Goal: Complete application form: Complete application form

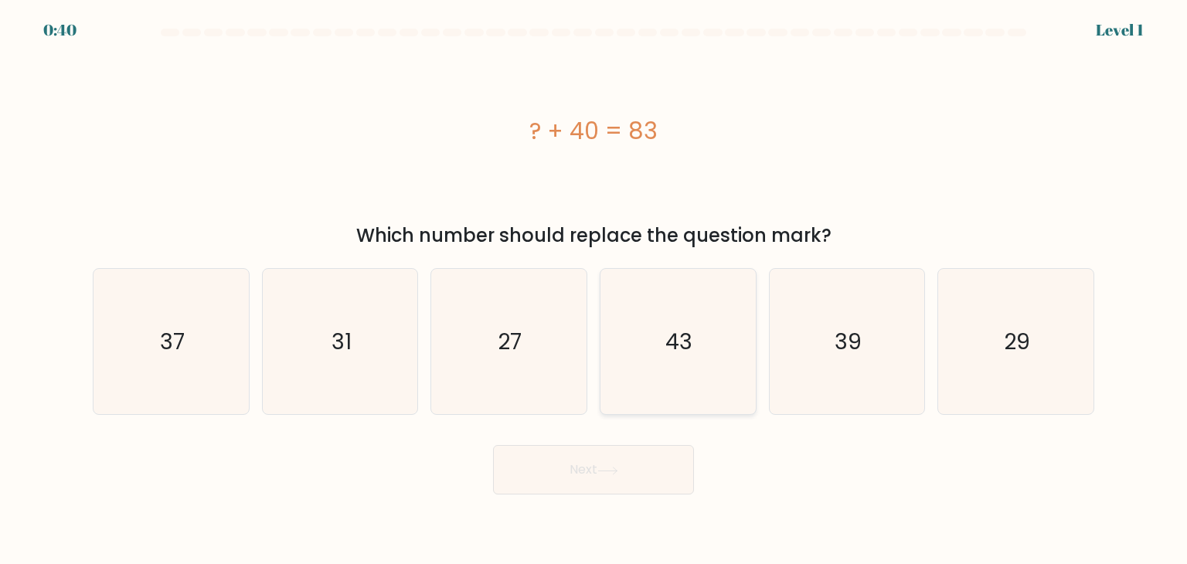
click at [731, 346] on icon "43" at bounding box center [677, 341] width 145 height 145
click at [594, 290] on input "d. 43" at bounding box center [593, 286] width 1 height 8
radio input "true"
click at [587, 458] on button "Next" at bounding box center [593, 469] width 201 height 49
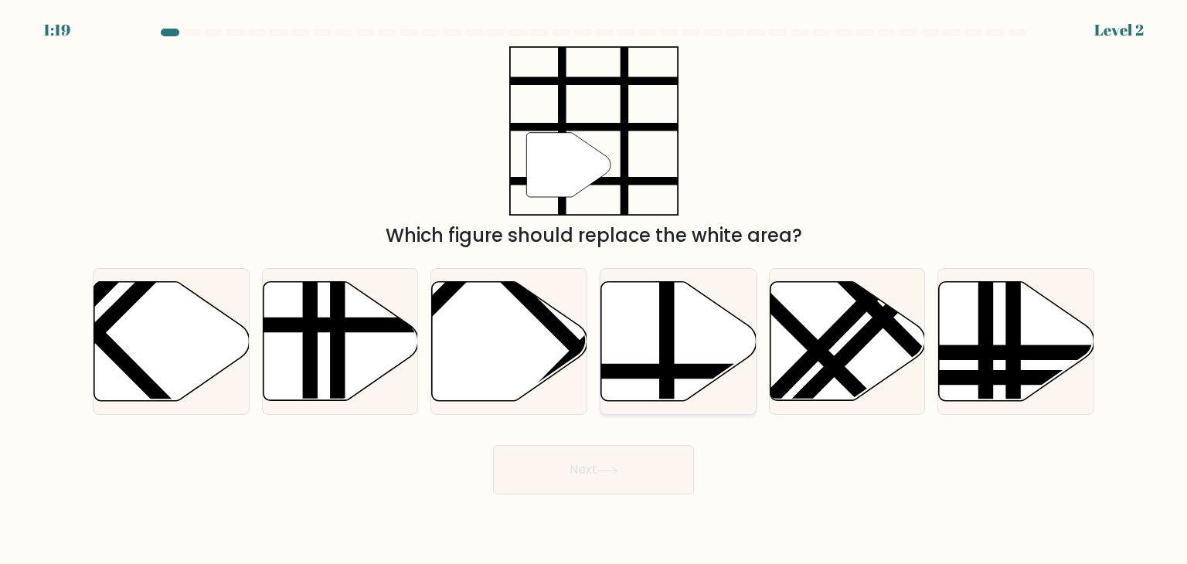
click at [689, 348] on icon at bounding box center [678, 341] width 155 height 119
click at [594, 290] on input "d." at bounding box center [593, 286] width 1 height 8
radio input "true"
click at [641, 467] on button "Next" at bounding box center [593, 469] width 201 height 49
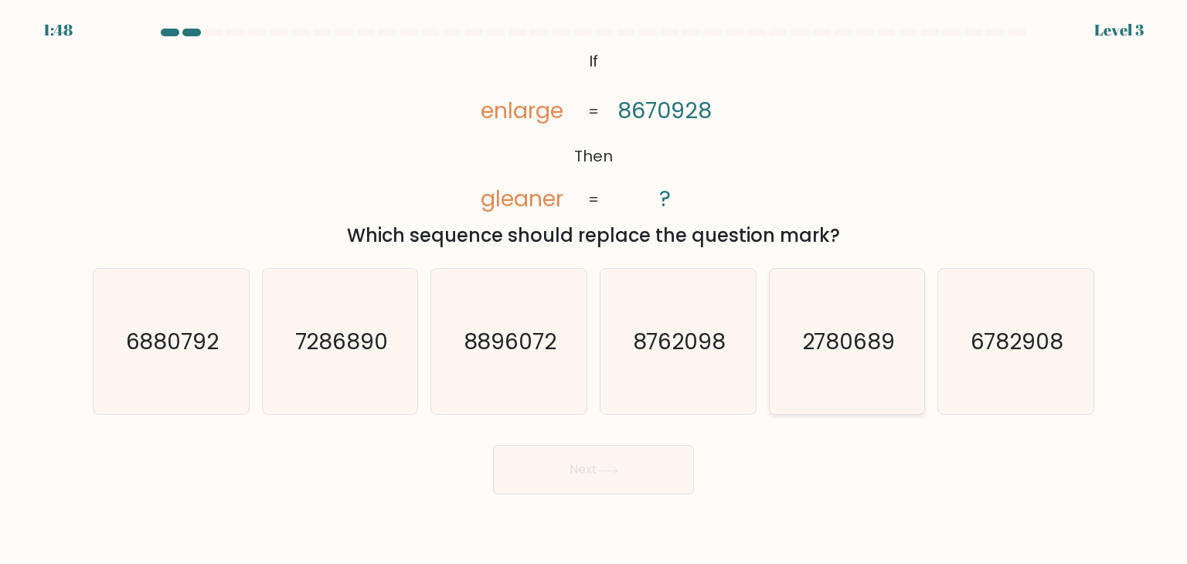
click at [831, 365] on icon "2780689" at bounding box center [846, 341] width 145 height 145
click at [594, 290] on input "e. 2780689" at bounding box center [593, 286] width 1 height 8
radio input "true"
click at [640, 467] on button "Next" at bounding box center [593, 469] width 201 height 49
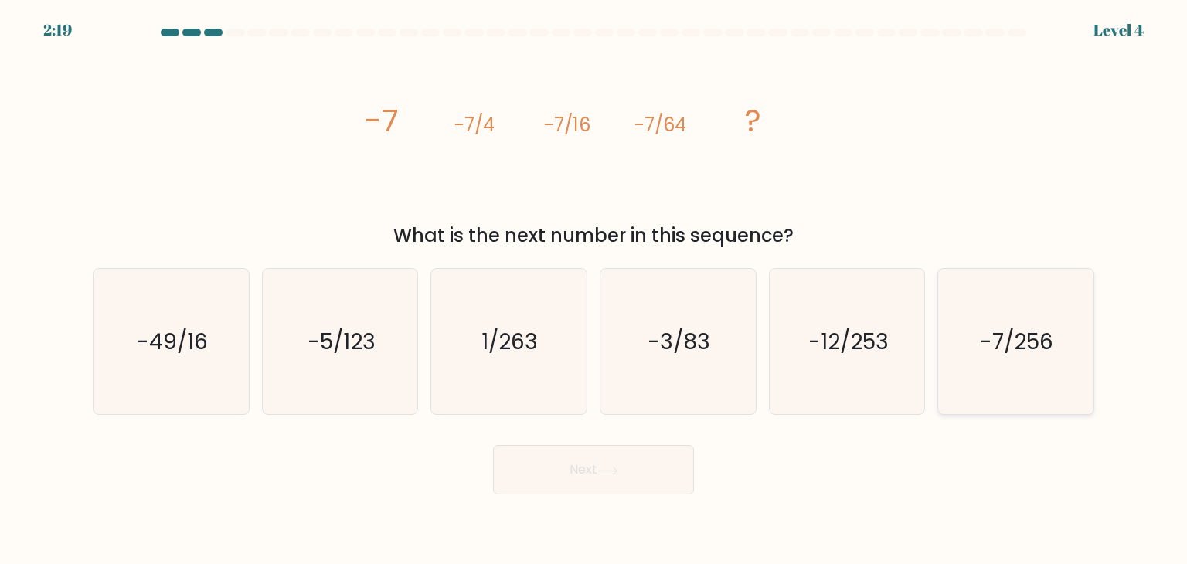
click at [969, 368] on icon "-7/256" at bounding box center [1014, 341] width 145 height 145
click at [594, 290] on input "f. -7/256" at bounding box center [593, 286] width 1 height 8
radio input "true"
click at [525, 477] on button "Next" at bounding box center [593, 469] width 201 height 49
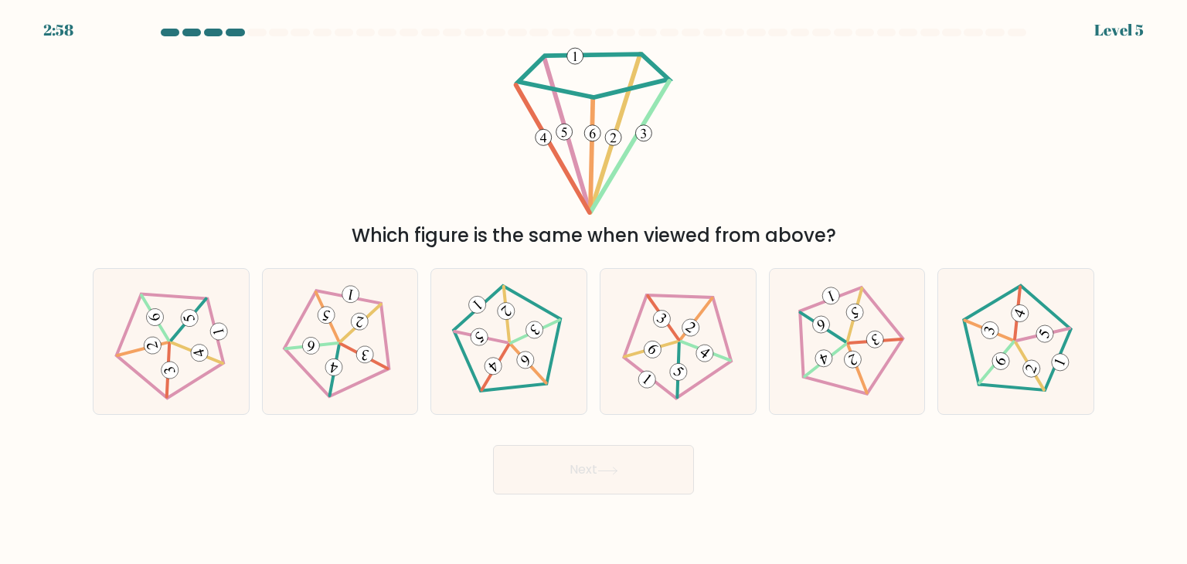
drag, startPoint x: 348, startPoint y: 226, endPoint x: 832, endPoint y: 226, distance: 484.4
click at [832, 226] on div "Which figure is the same when viewed from above?" at bounding box center [593, 236] width 983 height 28
click at [347, 236] on div "Which figure is the same when viewed from above?" at bounding box center [593, 236] width 983 height 28
drag, startPoint x: 347, startPoint y: 236, endPoint x: 795, endPoint y: 233, distance: 448.1
click at [795, 233] on div "Which figure is the same when viewed from above?" at bounding box center [593, 236] width 983 height 28
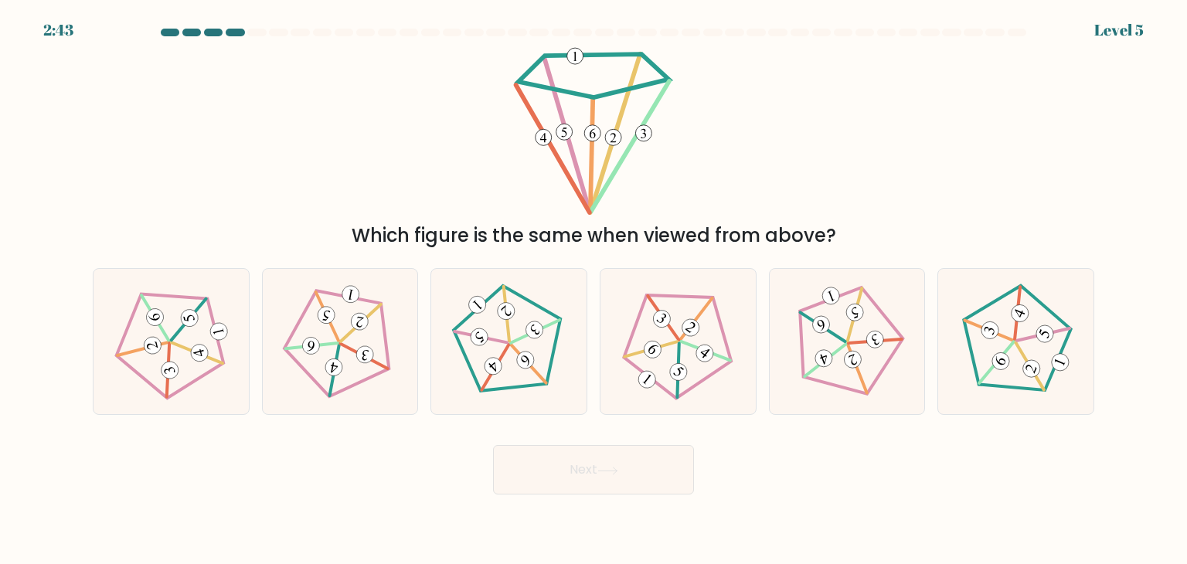
click at [671, 234] on div "Which figure is the same when viewed from above?" at bounding box center [593, 236] width 983 height 28
click at [525, 341] on icon at bounding box center [508, 342] width 117 height 117
click at [593, 290] on input "c." at bounding box center [593, 286] width 1 height 8
radio input "true"
click at [569, 451] on button "Next" at bounding box center [593, 469] width 201 height 49
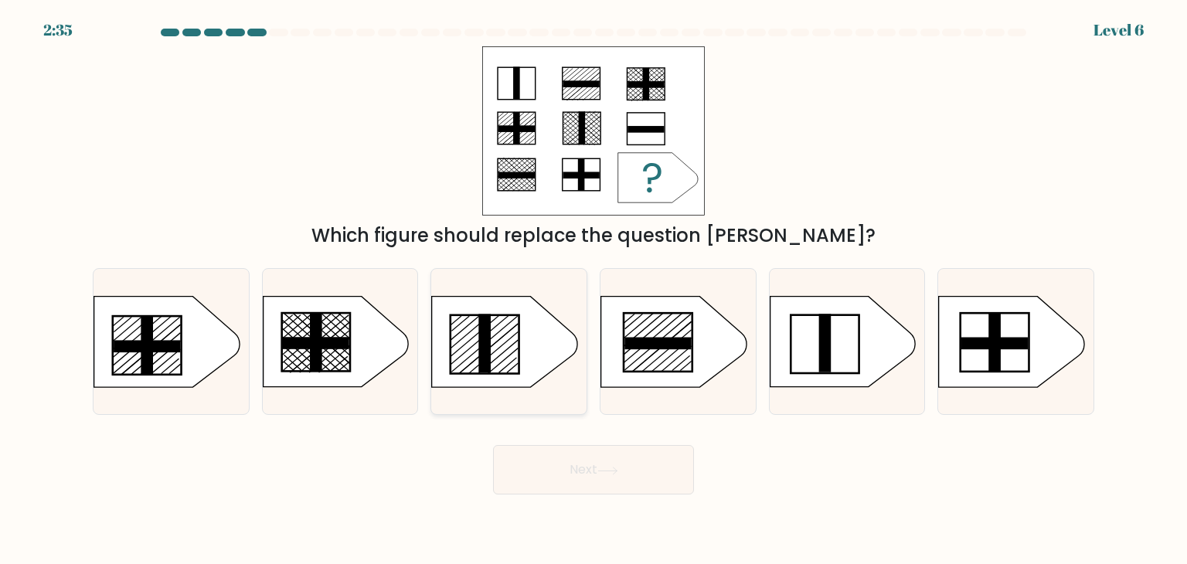
click at [494, 356] on icon at bounding box center [504, 342] width 145 height 90
click at [593, 290] on input "c." at bounding box center [593, 286] width 1 height 8
radio input "true"
click at [538, 470] on button "Next" at bounding box center [593, 469] width 201 height 49
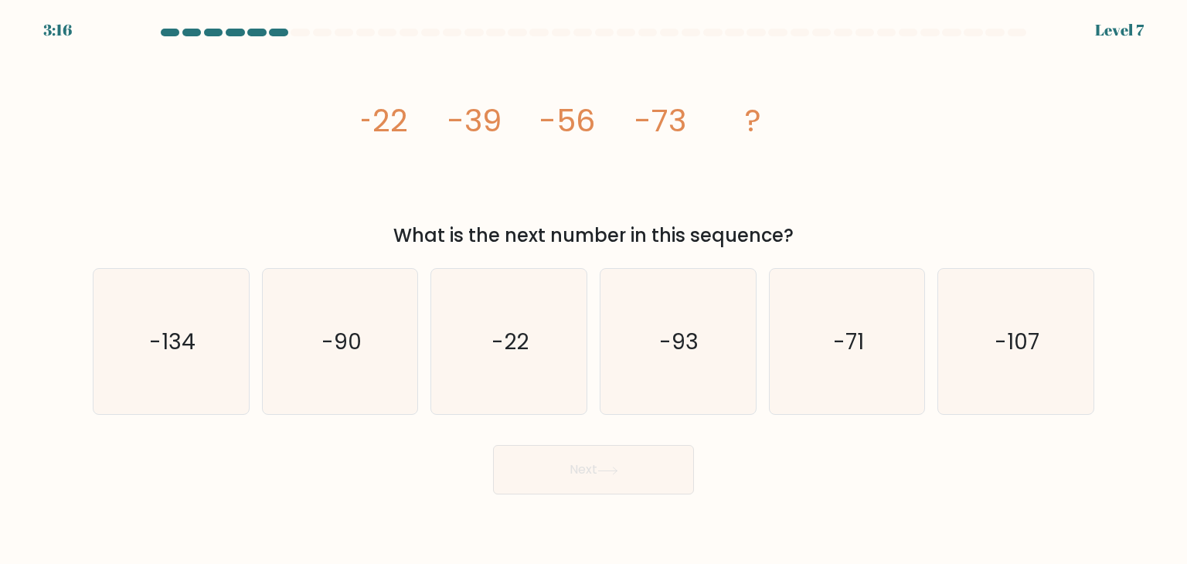
drag, startPoint x: 398, startPoint y: 242, endPoint x: 763, endPoint y: 229, distance: 365.6
click at [763, 229] on div "What is the next number in this sequence?" at bounding box center [593, 236] width 983 height 28
click at [616, 231] on div "What is the next number in this sequence?" at bounding box center [593, 236] width 983 height 28
click at [353, 358] on icon "-90" at bounding box center [339, 341] width 145 height 145
click at [593, 290] on input "b. -90" at bounding box center [593, 286] width 1 height 8
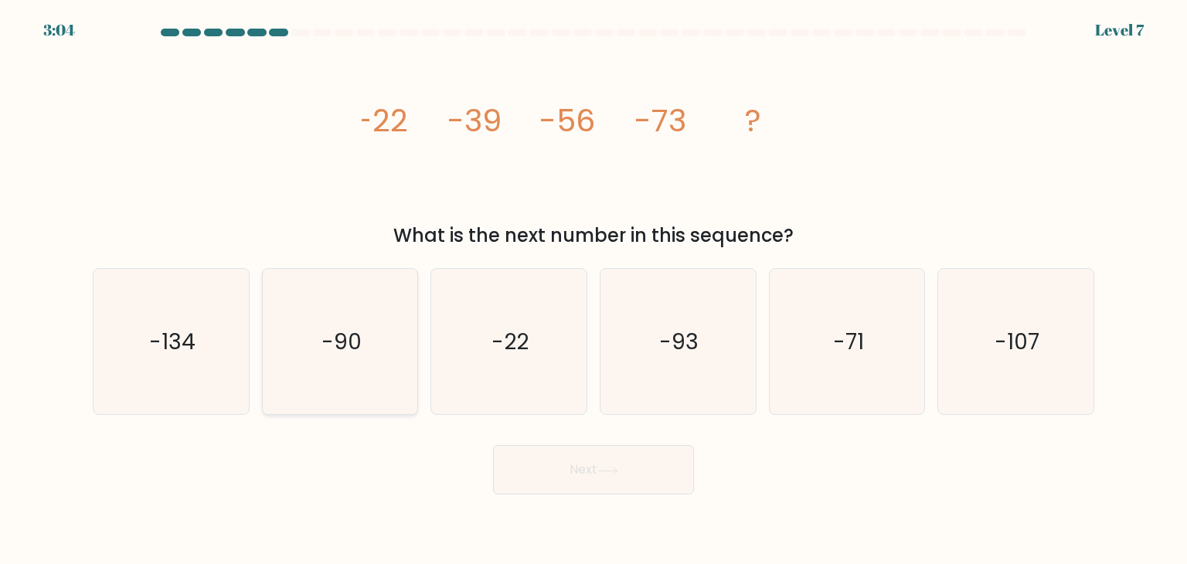
radio input "true"
click at [556, 458] on button "Next" at bounding box center [593, 469] width 201 height 49
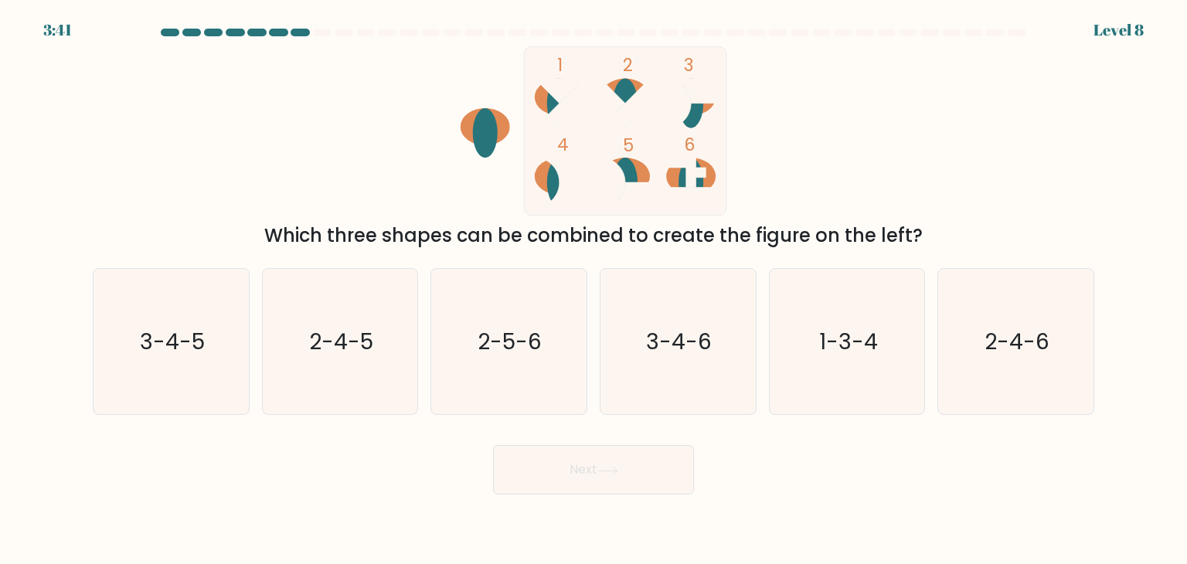
drag, startPoint x: 255, startPoint y: 239, endPoint x: 891, endPoint y: 229, distance: 636.6
click at [891, 229] on div "Which three shapes can be combined to create the figure on the left?" at bounding box center [593, 236] width 983 height 28
click at [410, 226] on div "Which three shapes can be combined to create the figure on the left?" at bounding box center [593, 236] width 983 height 28
click at [133, 356] on icon "3-4-5" at bounding box center [170, 341] width 145 height 145
click at [593, 290] on input "a. 3-4-5" at bounding box center [593, 286] width 1 height 8
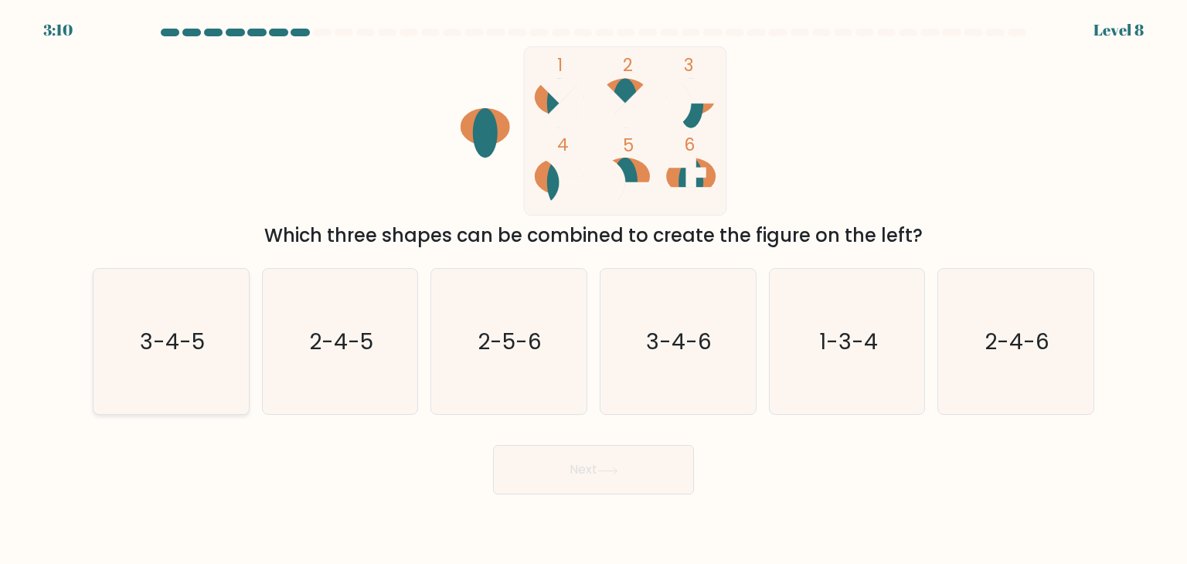
radio input "true"
click at [604, 475] on button "Next" at bounding box center [593, 469] width 201 height 49
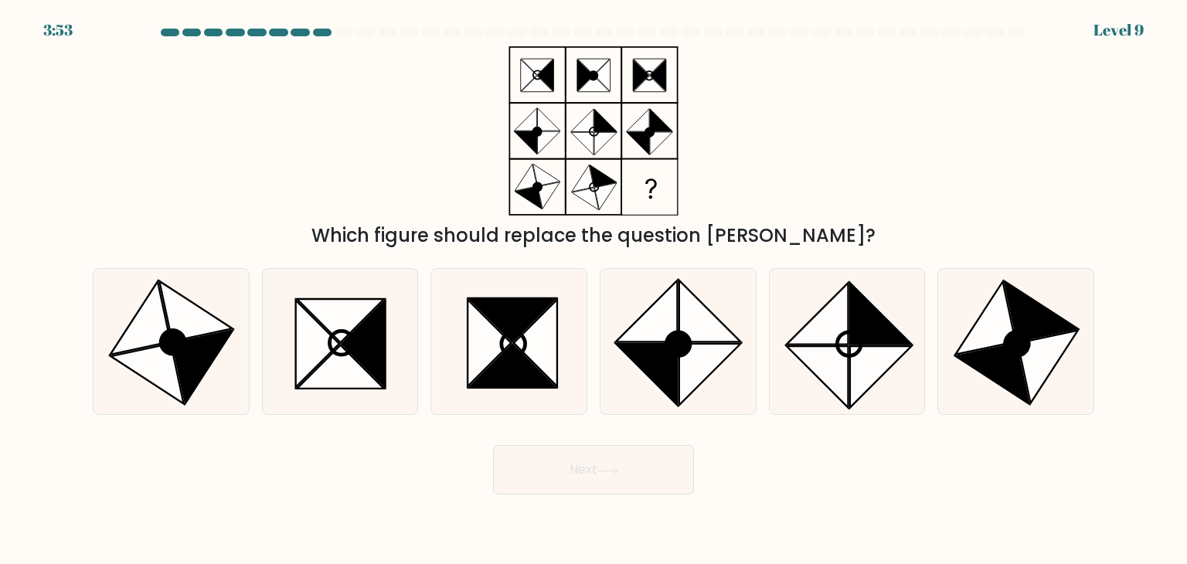
drag, startPoint x: 372, startPoint y: 242, endPoint x: 800, endPoint y: 240, distance: 428.8
click at [800, 240] on div "Which figure should replace the question [PERSON_NAME]?" at bounding box center [593, 236] width 983 height 28
click at [650, 243] on div "Which figure should replace the question [PERSON_NAME]?" at bounding box center [593, 236] width 983 height 28
click at [987, 348] on icon at bounding box center [986, 317] width 60 height 73
click at [594, 290] on input "f." at bounding box center [593, 286] width 1 height 8
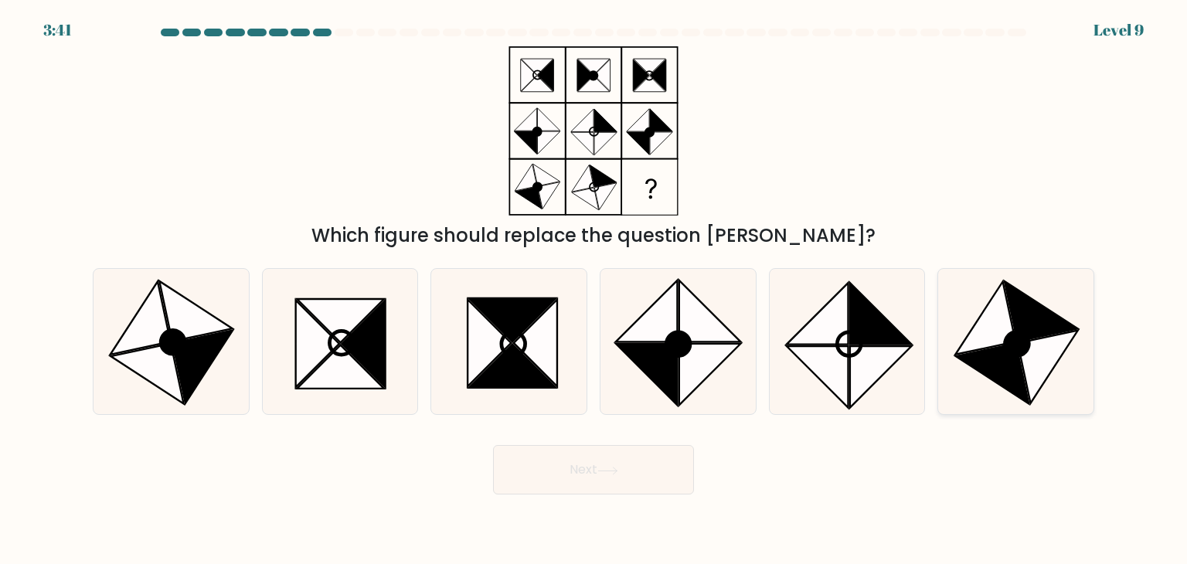
radio input "true"
click at [586, 467] on button "Next" at bounding box center [593, 469] width 201 height 49
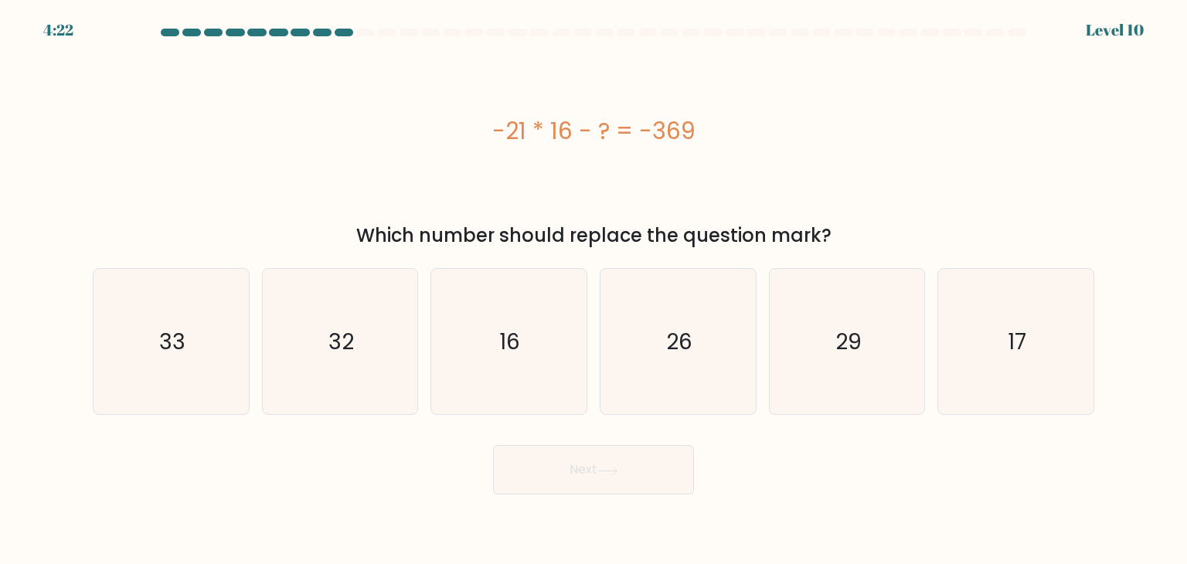
drag, startPoint x: 359, startPoint y: 242, endPoint x: 848, endPoint y: 231, distance: 489.1
click at [848, 231] on div "Which number should replace the question mark?" at bounding box center [593, 236] width 983 height 28
click at [657, 229] on div "Which number should replace the question mark?" at bounding box center [593, 236] width 983 height 28
drag, startPoint x: 130, startPoint y: 318, endPoint x: 195, endPoint y: 353, distance: 74.7
click at [128, 318] on icon "33" at bounding box center [170, 341] width 145 height 145
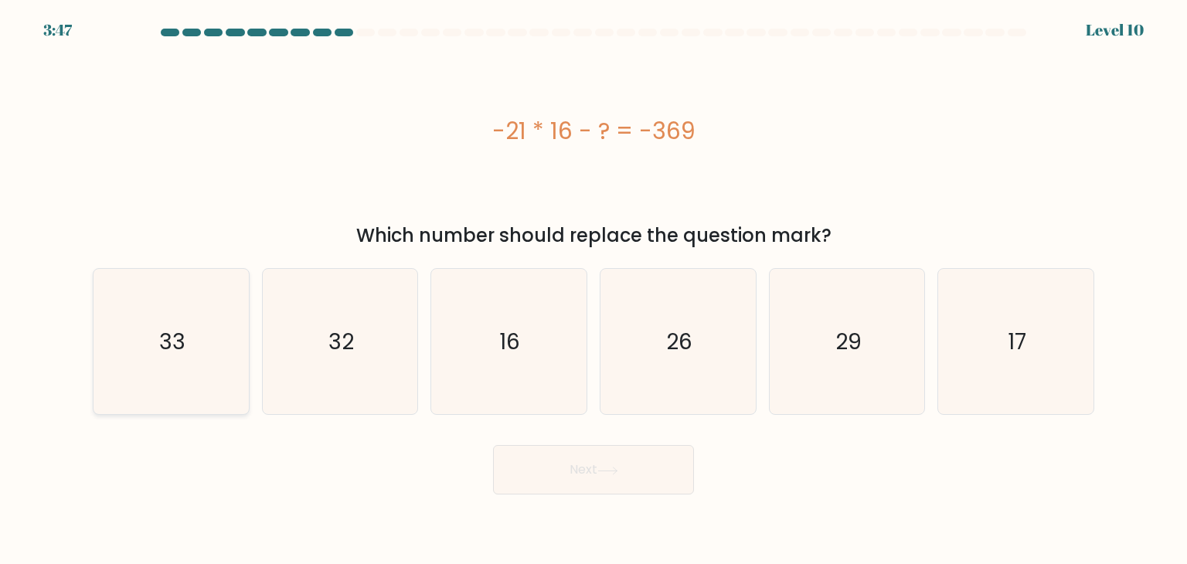
click at [593, 290] on input "a. 33" at bounding box center [593, 286] width 1 height 8
radio input "true"
click at [565, 458] on button "Next" at bounding box center [593, 469] width 201 height 49
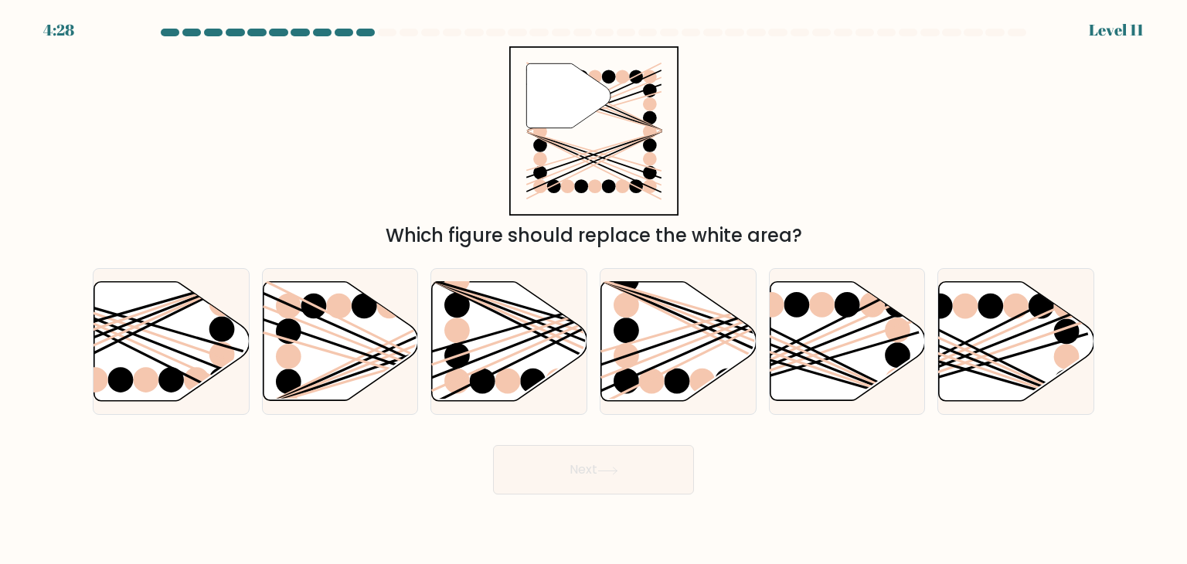
drag, startPoint x: 389, startPoint y: 229, endPoint x: 804, endPoint y: 233, distance: 415.6
click at [804, 233] on div "Which figure should replace the white area?" at bounding box center [593, 236] width 983 height 28
click at [1017, 335] on line at bounding box center [964, 356] width 248 height 98
click at [594, 290] on input "f." at bounding box center [593, 286] width 1 height 8
radio input "true"
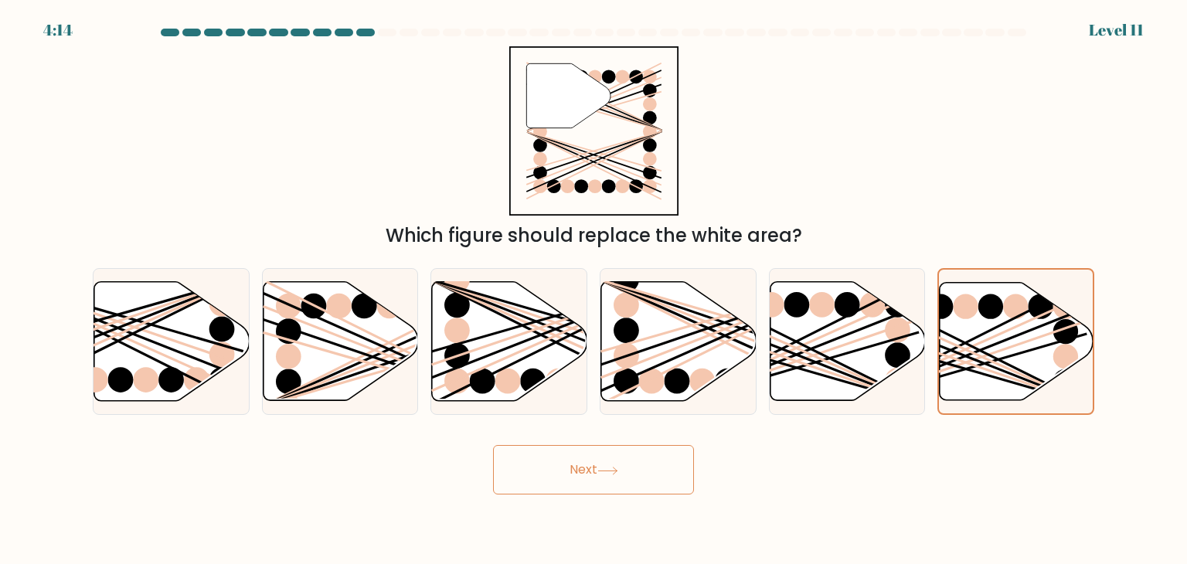
click at [603, 464] on button "Next" at bounding box center [593, 469] width 201 height 49
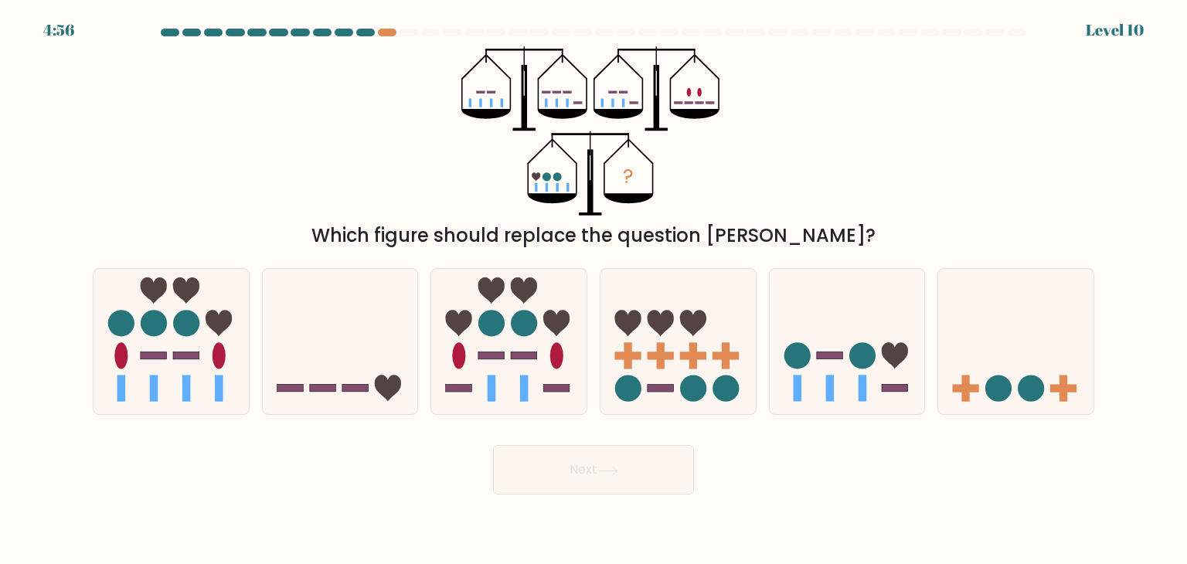
click at [383, 25] on div "4:56 Level 10" at bounding box center [593, 21] width 1187 height 42
click at [389, 30] on div at bounding box center [387, 33] width 19 height 8
click at [352, 36] on div at bounding box center [593, 36] width 1020 height 14
click at [358, 35] on div at bounding box center [365, 33] width 19 height 8
click at [368, 33] on div at bounding box center [365, 33] width 19 height 8
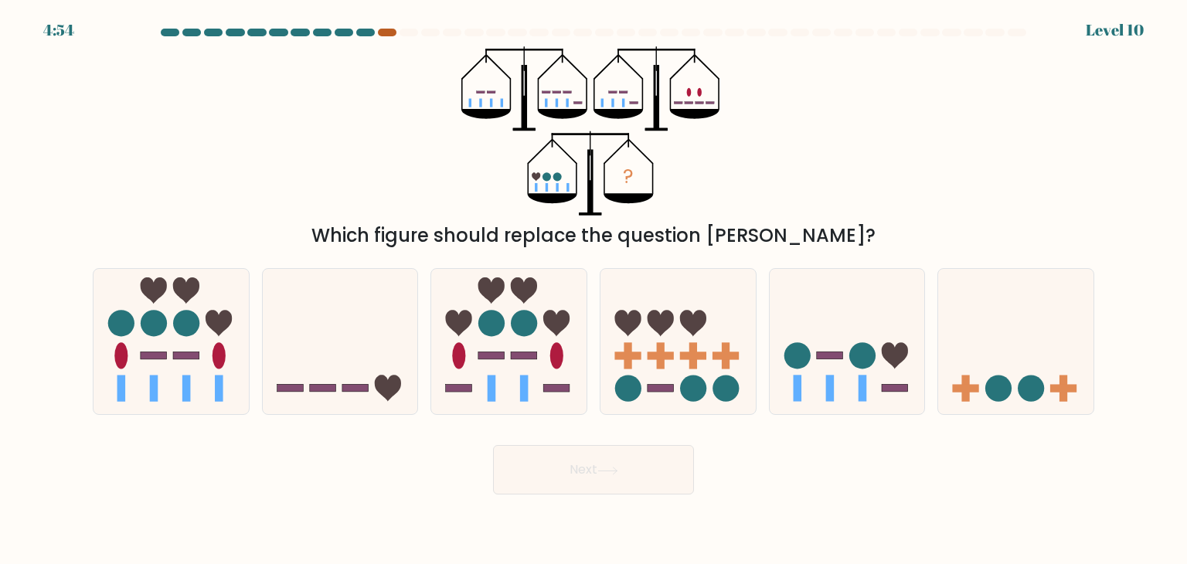
click at [382, 30] on div at bounding box center [387, 33] width 19 height 8
click at [362, 33] on div at bounding box center [365, 33] width 19 height 8
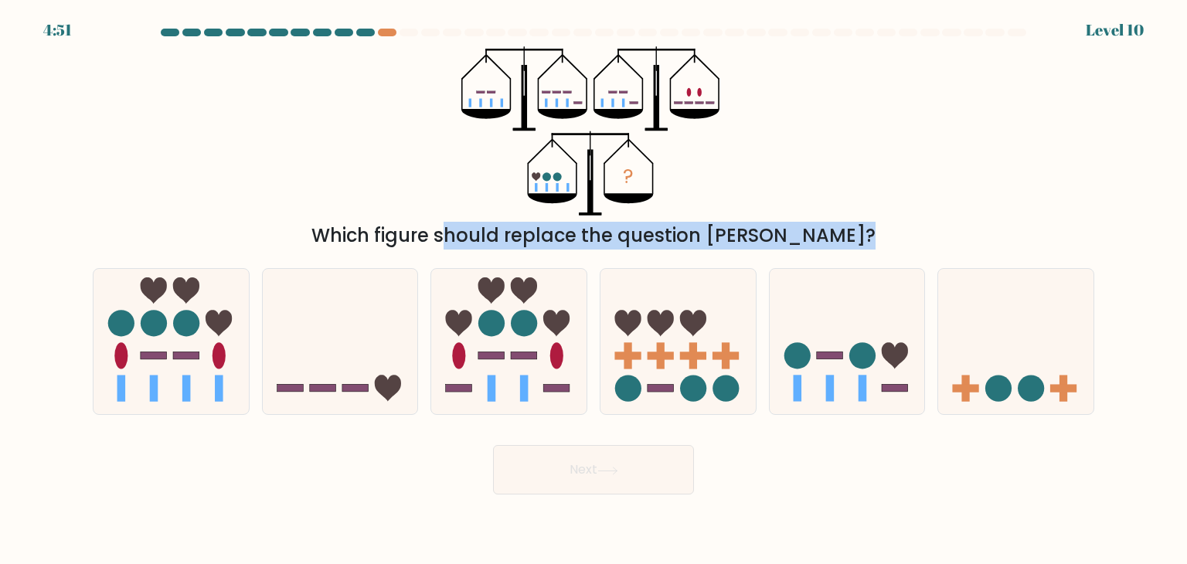
drag, startPoint x: 369, startPoint y: 242, endPoint x: 813, endPoint y: 251, distance: 443.5
click at [813, 251] on form at bounding box center [593, 262] width 1187 height 466
click at [688, 231] on div "Which figure should replace the question [PERSON_NAME]?" at bounding box center [593, 236] width 983 height 28
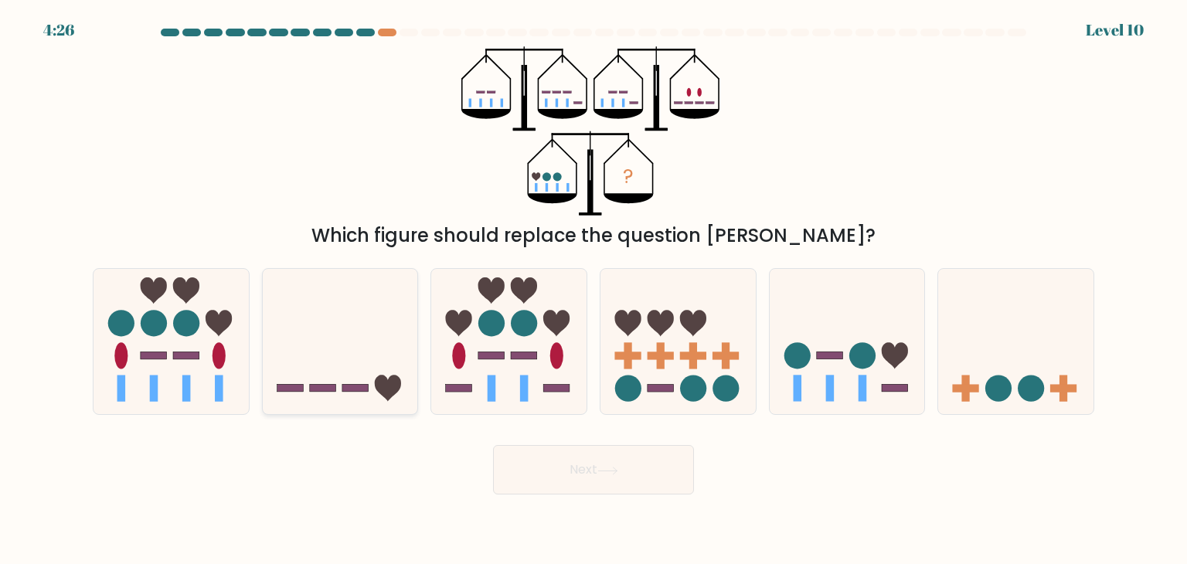
click at [335, 331] on icon at bounding box center [340, 341] width 155 height 128
click at [593, 290] on input "b." at bounding box center [593, 286] width 1 height 8
radio input "true"
drag, startPoint x: 560, startPoint y: 464, endPoint x: 586, endPoint y: 464, distance: 25.5
click at [576, 464] on button "Next" at bounding box center [593, 469] width 201 height 49
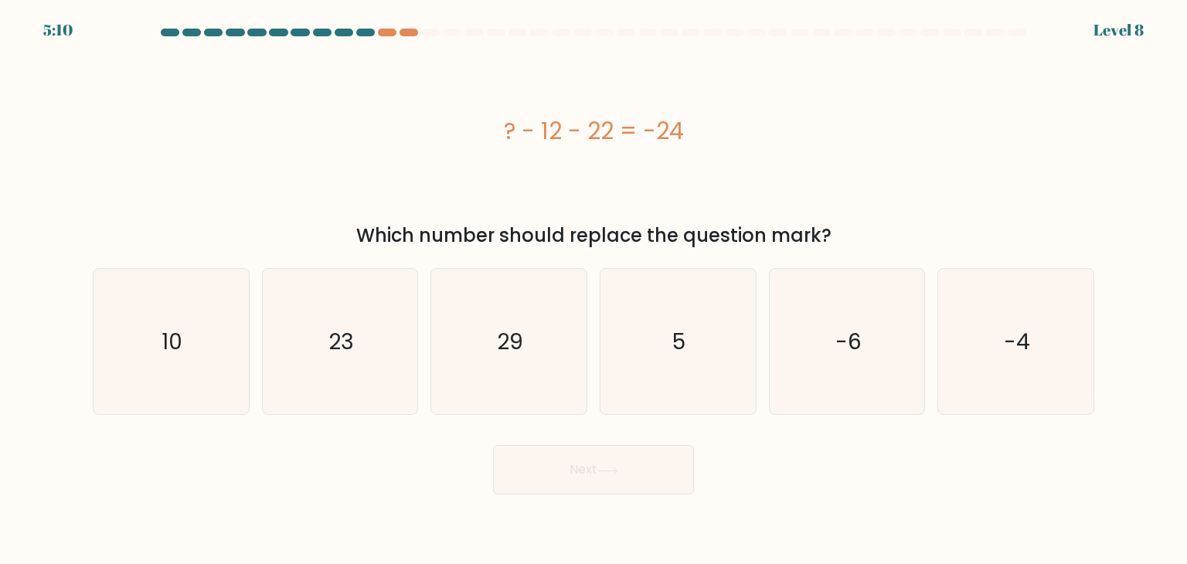
drag, startPoint x: 368, startPoint y: 237, endPoint x: 878, endPoint y: 226, distance: 510.0
click at [878, 226] on div "Which number should replace the question mark?" at bounding box center [593, 236] width 983 height 28
click at [700, 222] on div "Which number should replace the question mark?" at bounding box center [593, 236] width 983 height 28
click at [217, 321] on icon "10" at bounding box center [170, 341] width 145 height 145
click at [593, 290] on input "a. 10" at bounding box center [593, 286] width 1 height 8
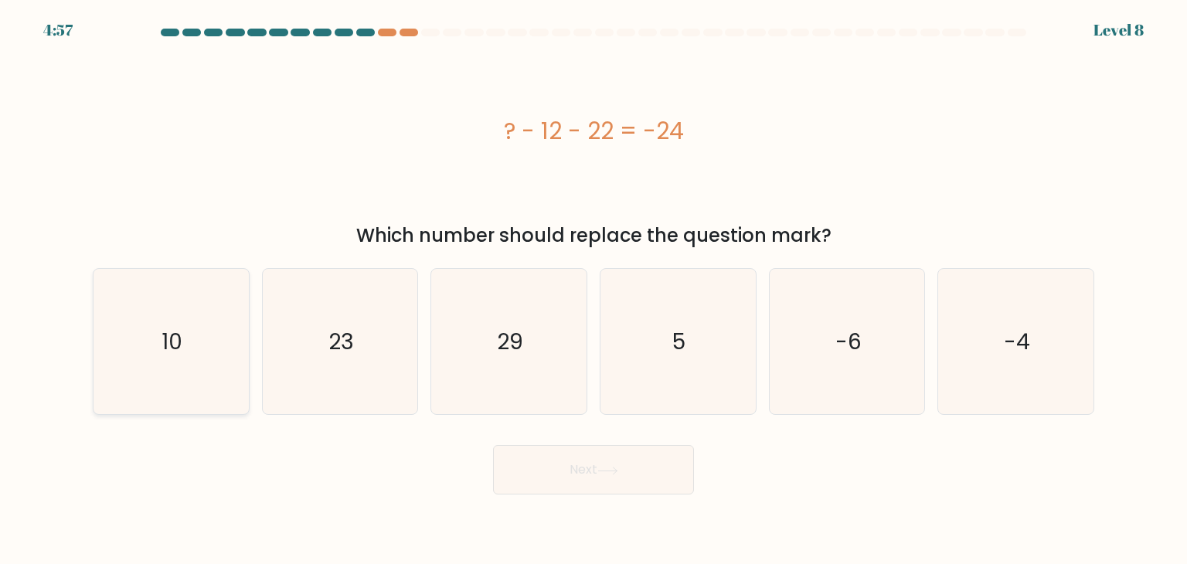
radio input "true"
click at [599, 481] on button "Next" at bounding box center [593, 469] width 201 height 49
click at [603, 463] on button "Next" at bounding box center [593, 469] width 201 height 49
click at [617, 470] on icon at bounding box center [607, 471] width 21 height 8
click at [164, 350] on text "10" at bounding box center [172, 342] width 21 height 30
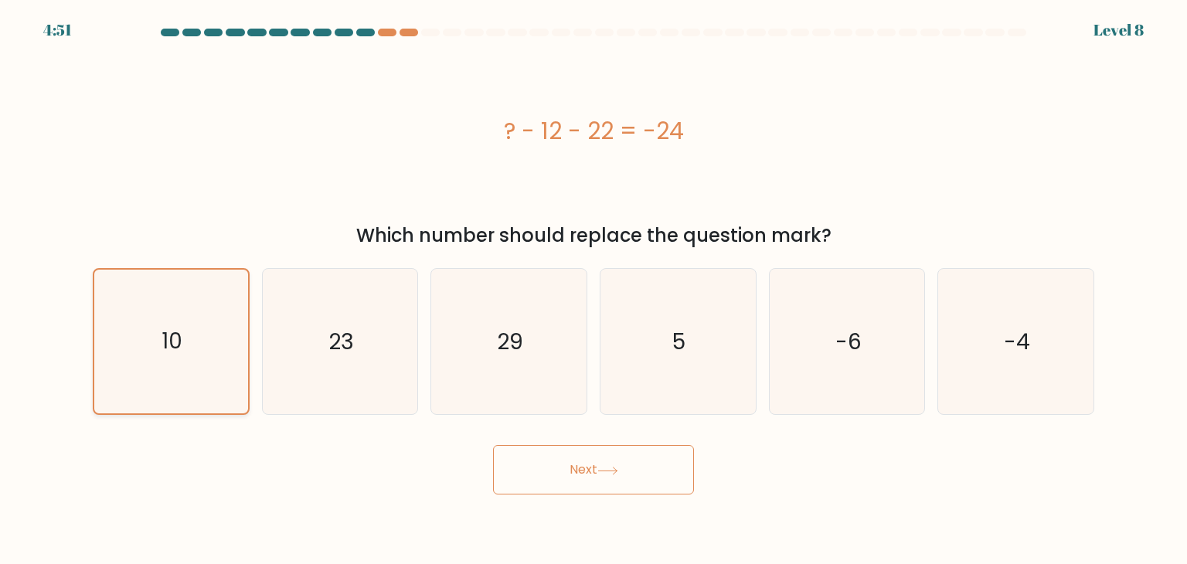
click at [593, 290] on input "a. 10" at bounding box center [593, 286] width 1 height 8
click at [321, 338] on icon "23" at bounding box center [339, 341] width 145 height 145
click at [593, 290] on input "b. 23" at bounding box center [593, 286] width 1 height 8
radio input "true"
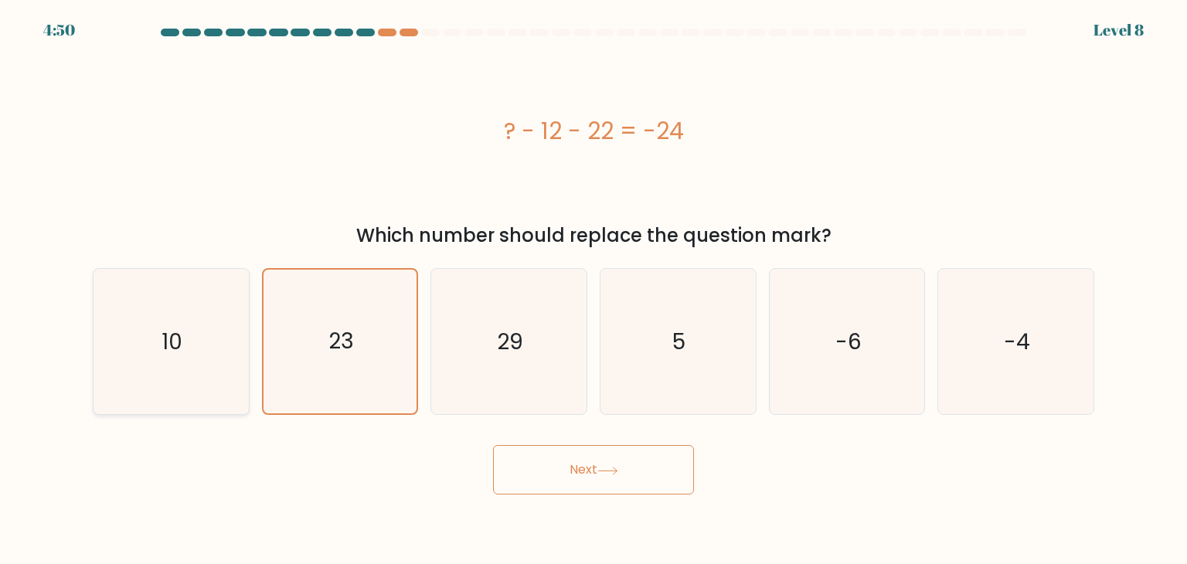
click at [204, 335] on icon "10" at bounding box center [170, 341] width 145 height 145
click at [593, 290] on input "a. 10" at bounding box center [593, 286] width 1 height 8
radio input "true"
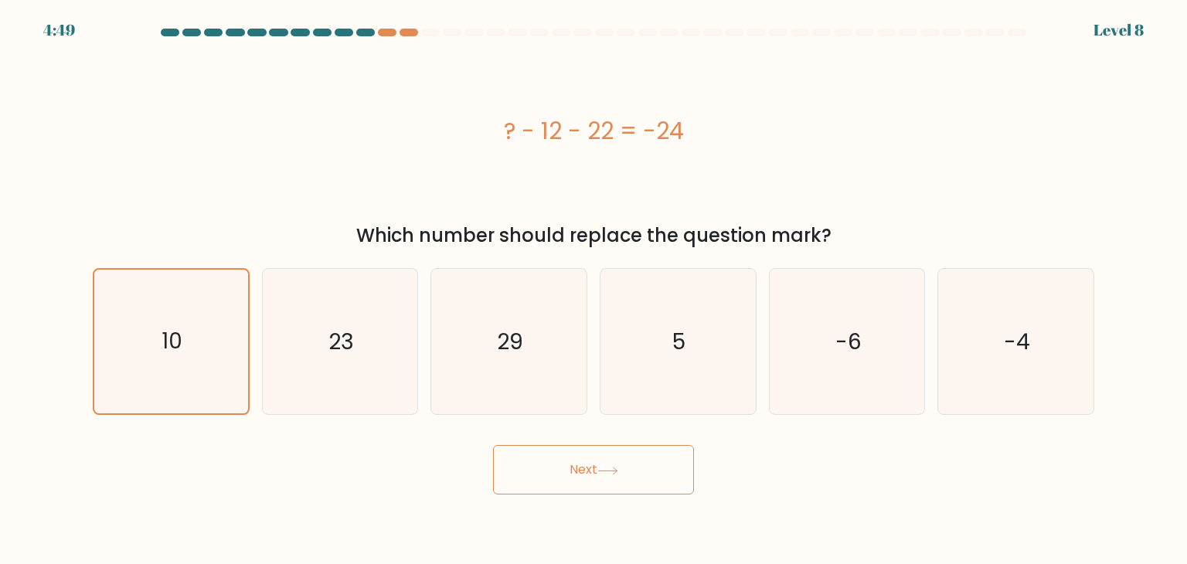
click at [569, 483] on button "Next" at bounding box center [593, 469] width 201 height 49
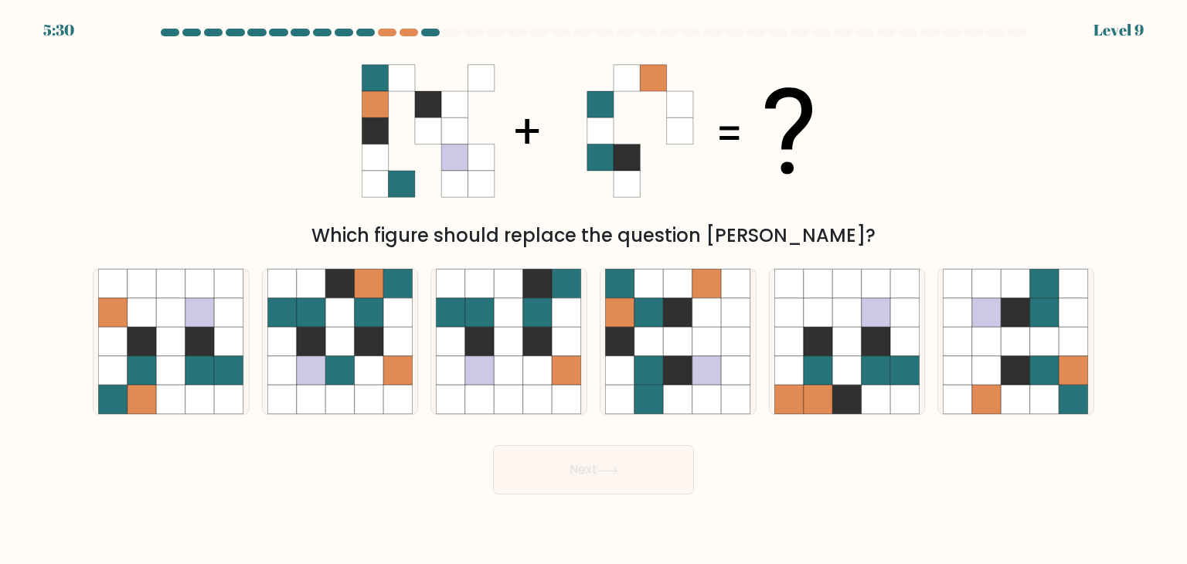
drag, startPoint x: 353, startPoint y: 239, endPoint x: 884, endPoint y: 240, distance: 530.7
click at [884, 240] on div "Which figure should replace the question [PERSON_NAME]?" at bounding box center [593, 236] width 983 height 28
click at [658, 225] on div "Which figure should replace the question [PERSON_NAME]?" at bounding box center [593, 236] width 983 height 28
click at [598, 361] on div "d." at bounding box center [677, 341] width 169 height 147
click at [672, 381] on icon at bounding box center [678, 370] width 29 height 29
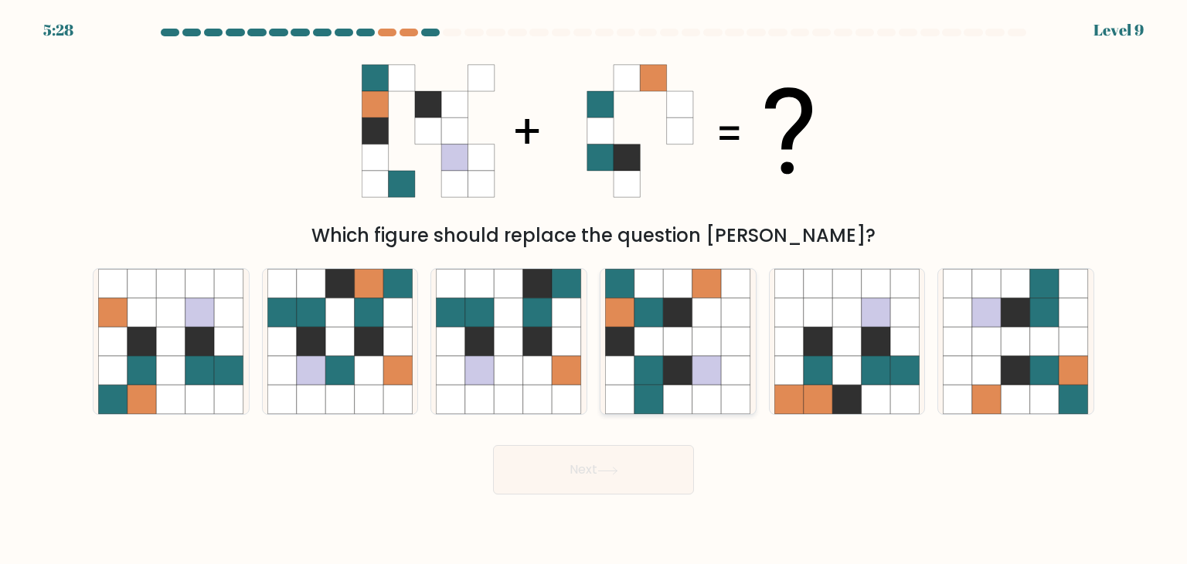
click at [594, 290] on input "d." at bounding box center [593, 286] width 1 height 8
radio input "true"
click at [660, 464] on button "Next" at bounding box center [593, 469] width 201 height 49
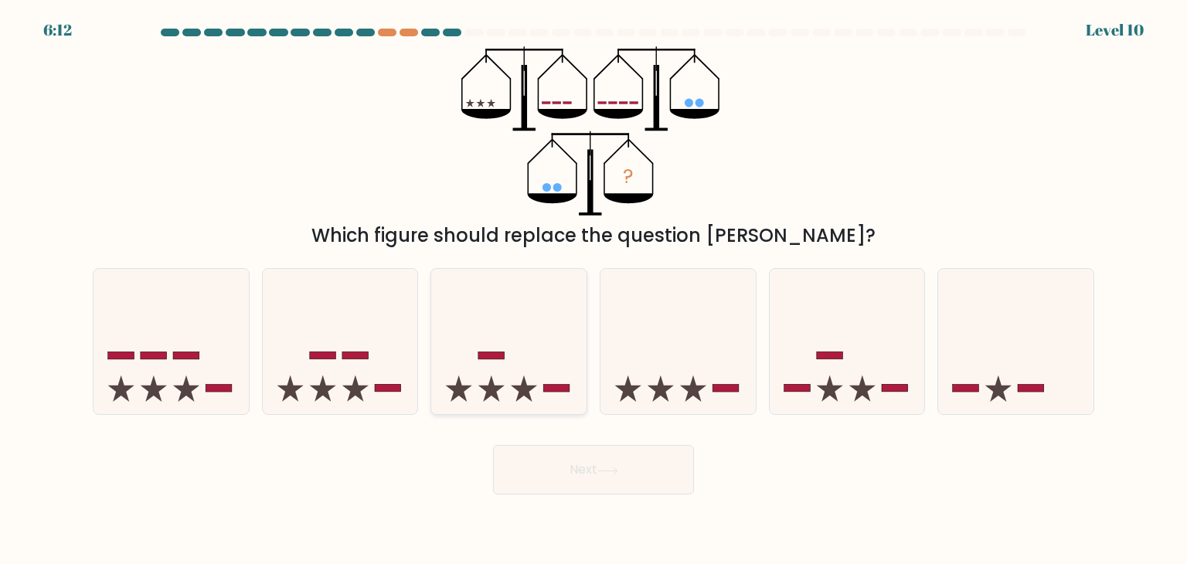
click at [447, 373] on icon at bounding box center [508, 341] width 155 height 128
click at [593, 290] on input "c." at bounding box center [593, 286] width 1 height 8
radio input "true"
click at [632, 486] on button "Next" at bounding box center [593, 469] width 201 height 49
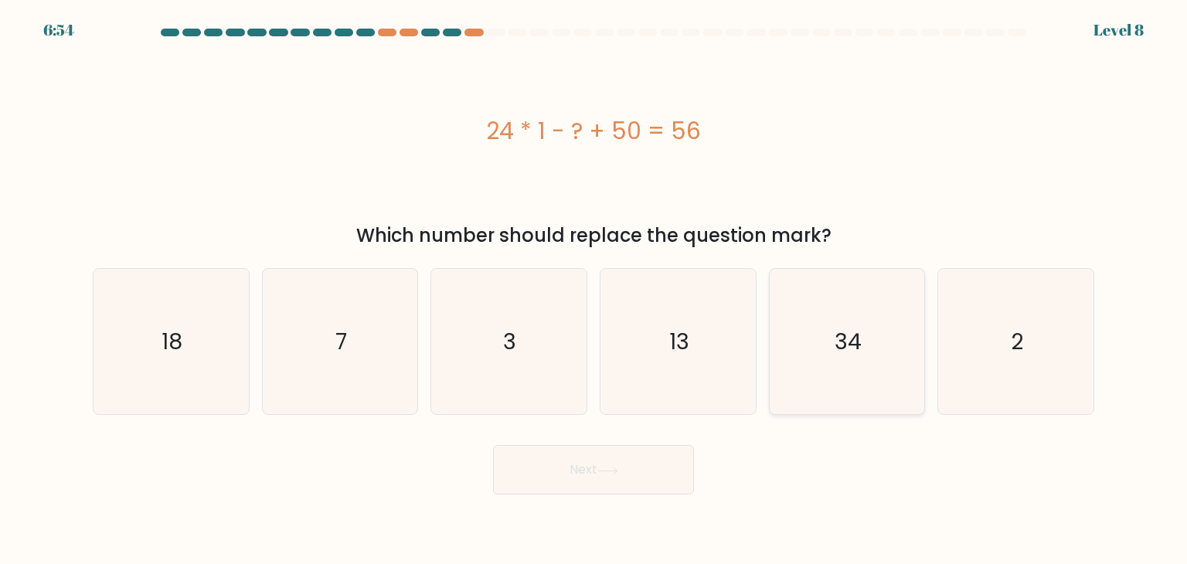
click at [823, 402] on icon "34" at bounding box center [846, 341] width 145 height 145
click at [594, 290] on input "e. 34" at bounding box center [593, 286] width 1 height 8
radio input "true"
click at [627, 472] on button "Next" at bounding box center [593, 469] width 201 height 49
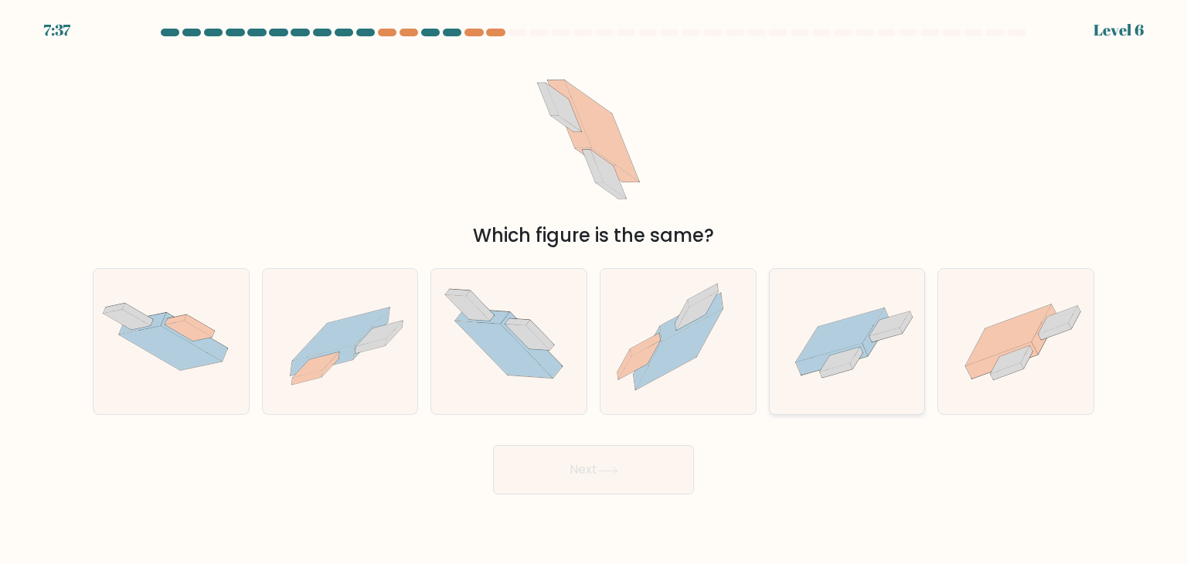
click at [888, 350] on icon at bounding box center [846, 341] width 155 height 107
click at [594, 290] on input "e." at bounding box center [593, 286] width 1 height 8
radio input "true"
click at [555, 464] on button "Next" at bounding box center [593, 469] width 201 height 49
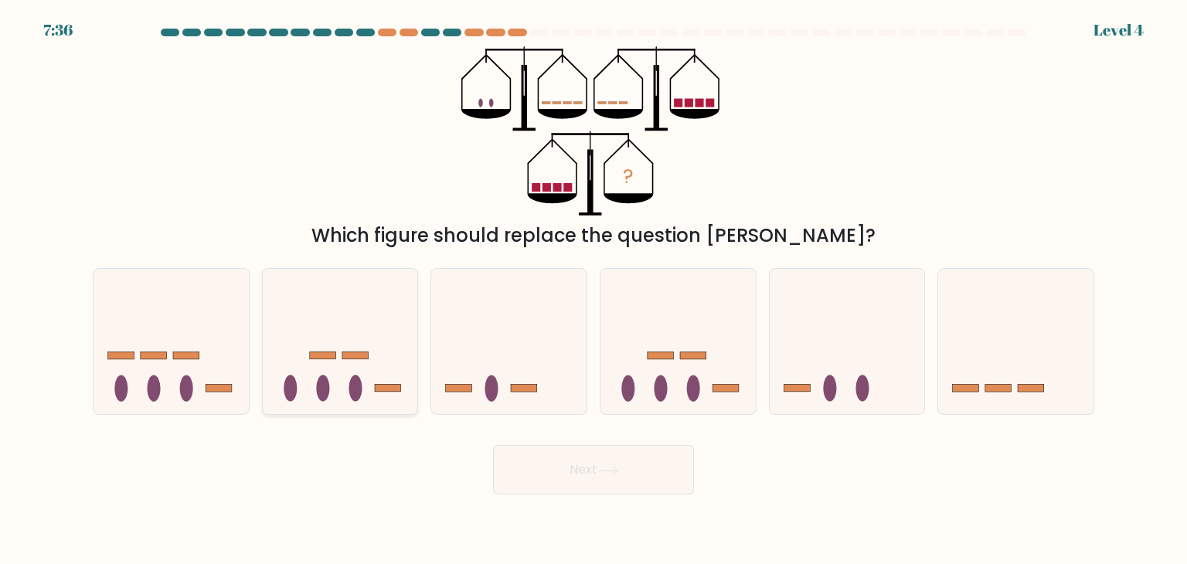
click at [332, 378] on icon at bounding box center [340, 341] width 155 height 128
click at [593, 290] on input "b." at bounding box center [593, 286] width 1 height 8
radio input "true"
click at [562, 478] on button "Next" at bounding box center [593, 469] width 201 height 49
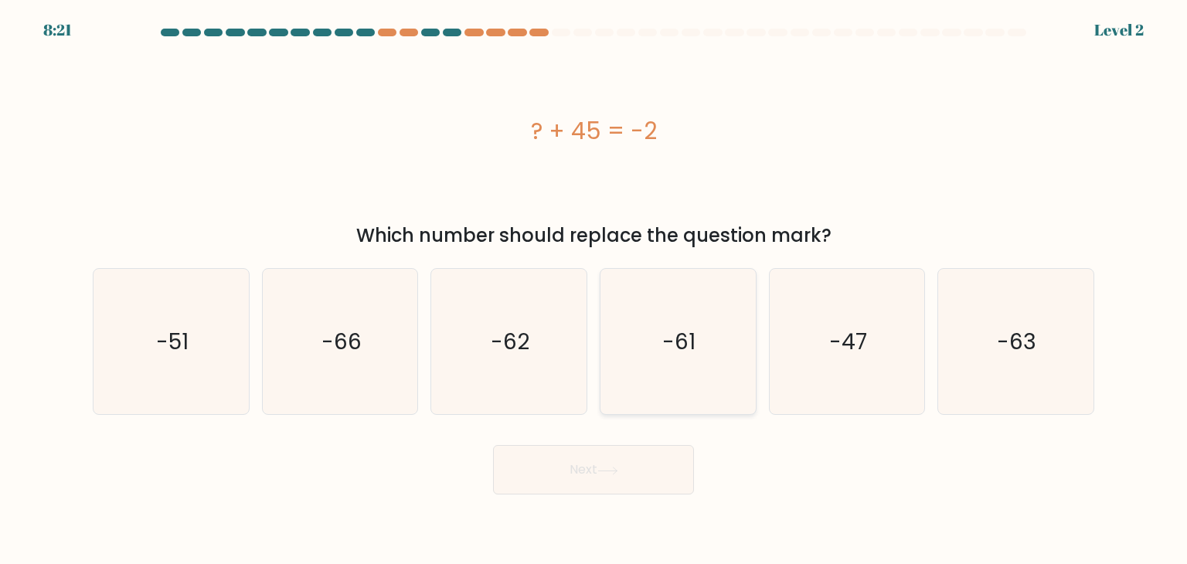
click at [683, 347] on text "-61" at bounding box center [679, 341] width 33 height 31
click at [594, 290] on input "d. -61" at bounding box center [593, 286] width 1 height 8
radio input "true"
click at [594, 483] on button "Next" at bounding box center [593, 469] width 201 height 49
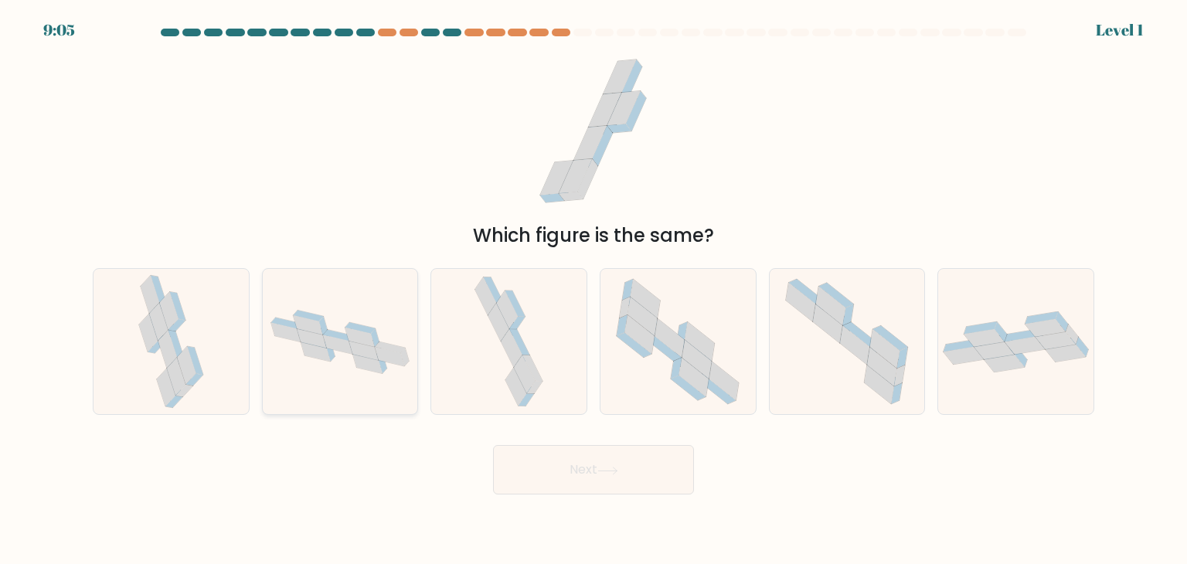
click at [338, 375] on icon at bounding box center [340, 342] width 155 height 76
click at [593, 290] on input "b." at bounding box center [593, 286] width 1 height 8
radio input "true"
click at [572, 452] on button "Next" at bounding box center [593, 469] width 201 height 49
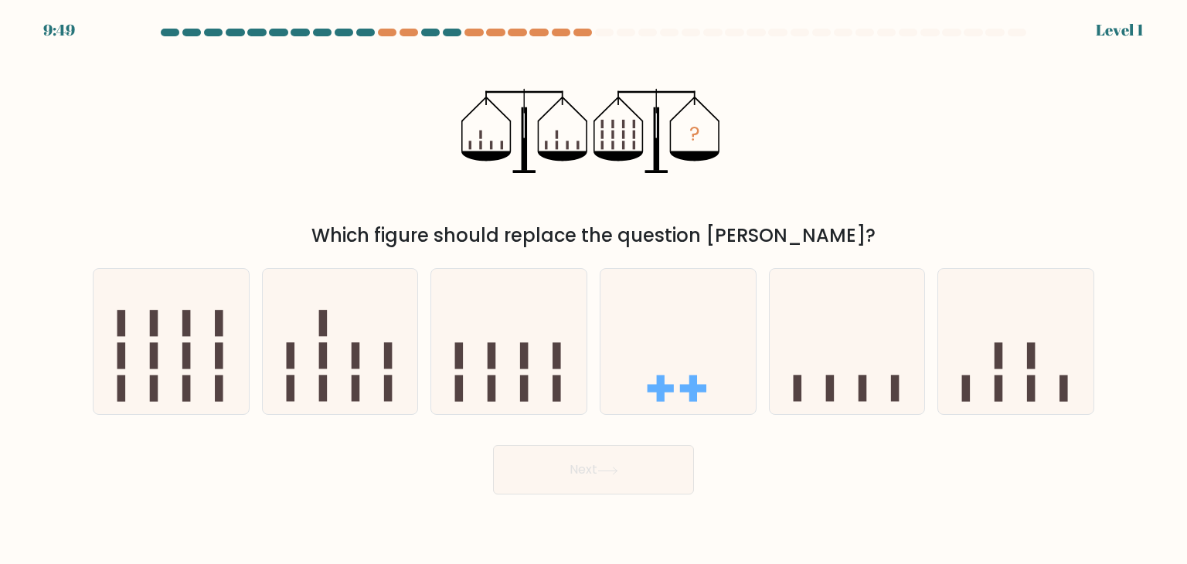
drag, startPoint x: 746, startPoint y: 350, endPoint x: 758, endPoint y: 347, distance: 12.0
click at [754, 348] on icon at bounding box center [677, 341] width 155 height 128
click at [594, 290] on input "d." at bounding box center [593, 286] width 1 height 8
radio input "true"
click at [623, 454] on button "Next" at bounding box center [593, 469] width 201 height 49
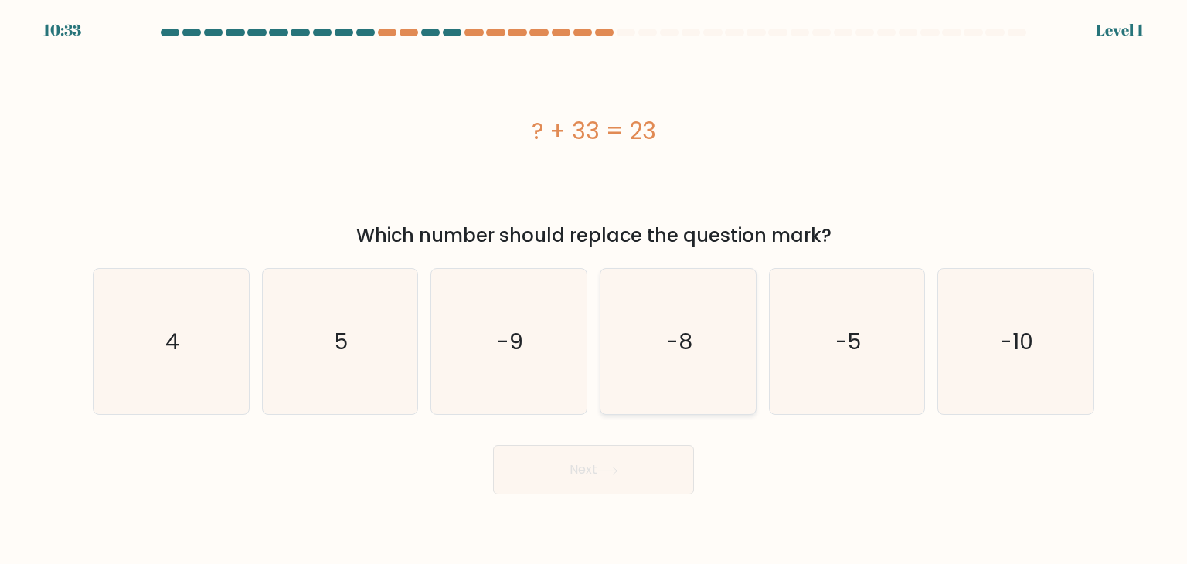
click at [667, 358] on icon "-8" at bounding box center [677, 341] width 145 height 145
click at [594, 290] on input "d. -8" at bounding box center [593, 286] width 1 height 8
radio input "true"
click at [620, 483] on button "Next" at bounding box center [593, 469] width 201 height 49
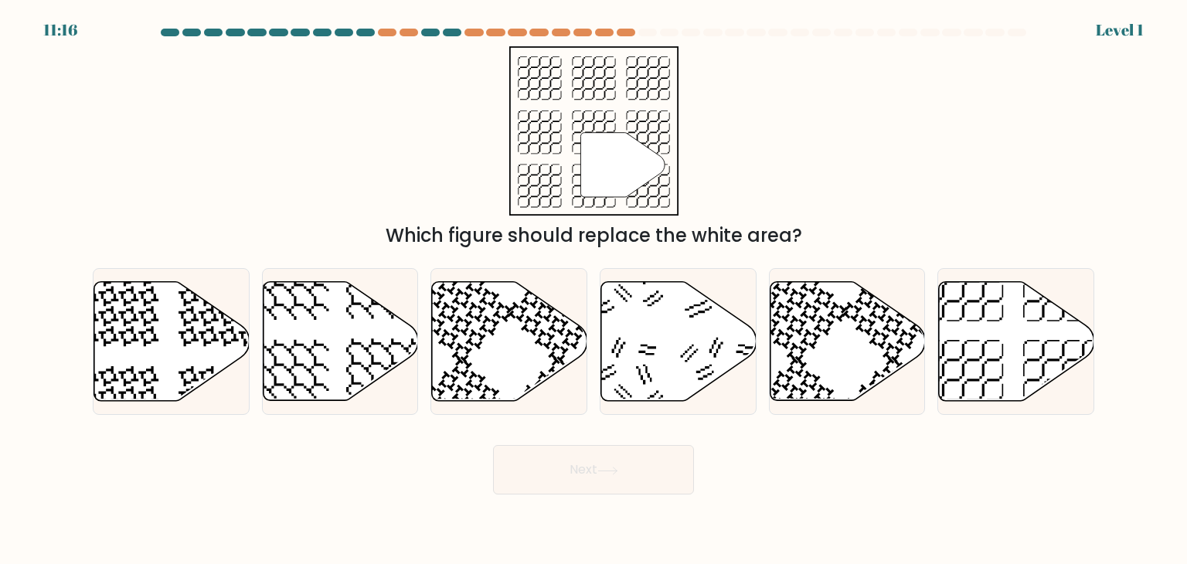
click at [674, 361] on icon at bounding box center [678, 341] width 155 height 119
click at [594, 290] on input "d." at bounding box center [593, 286] width 1 height 8
radio input "true"
click at [628, 486] on button "Next" at bounding box center [593, 469] width 201 height 49
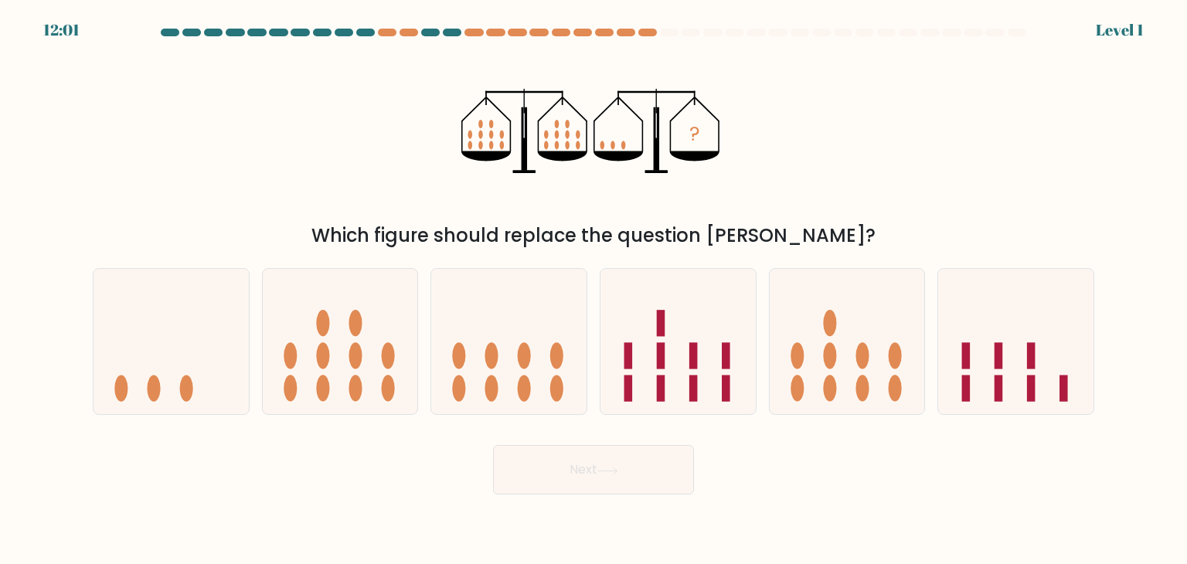
click at [677, 381] on icon at bounding box center [677, 341] width 155 height 128
click at [594, 290] on input "d." at bounding box center [593, 286] width 1 height 8
radio input "true"
click at [628, 489] on button "Next" at bounding box center [593, 469] width 201 height 49
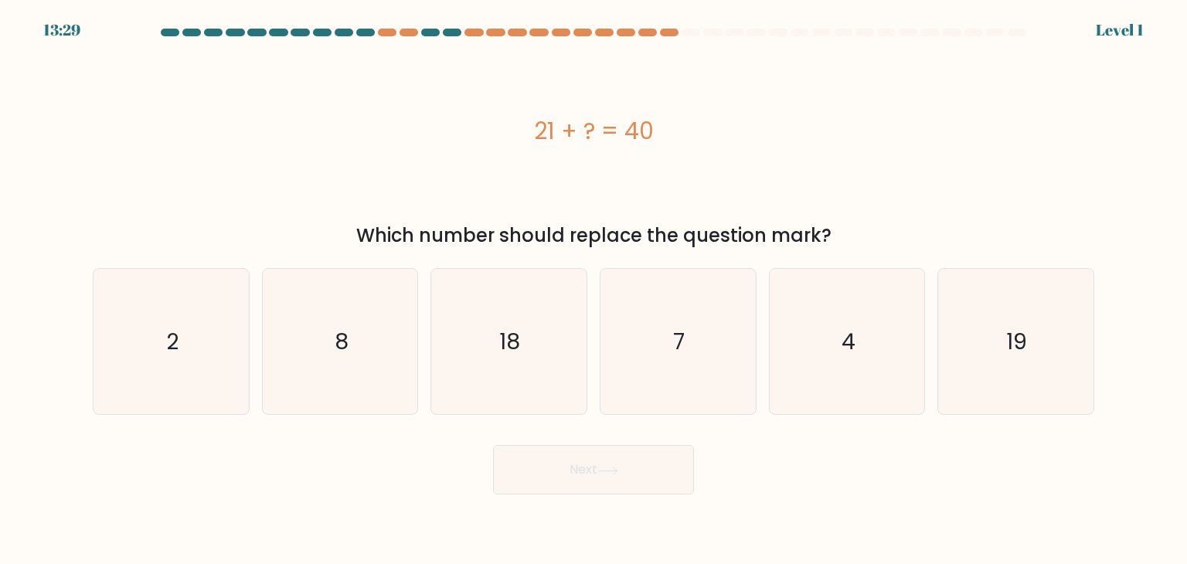
click at [665, 381] on icon "7" at bounding box center [677, 341] width 145 height 145
click at [594, 290] on input "d. 7" at bounding box center [593, 286] width 1 height 8
radio input "true"
click at [622, 483] on button "Next" at bounding box center [593, 469] width 201 height 49
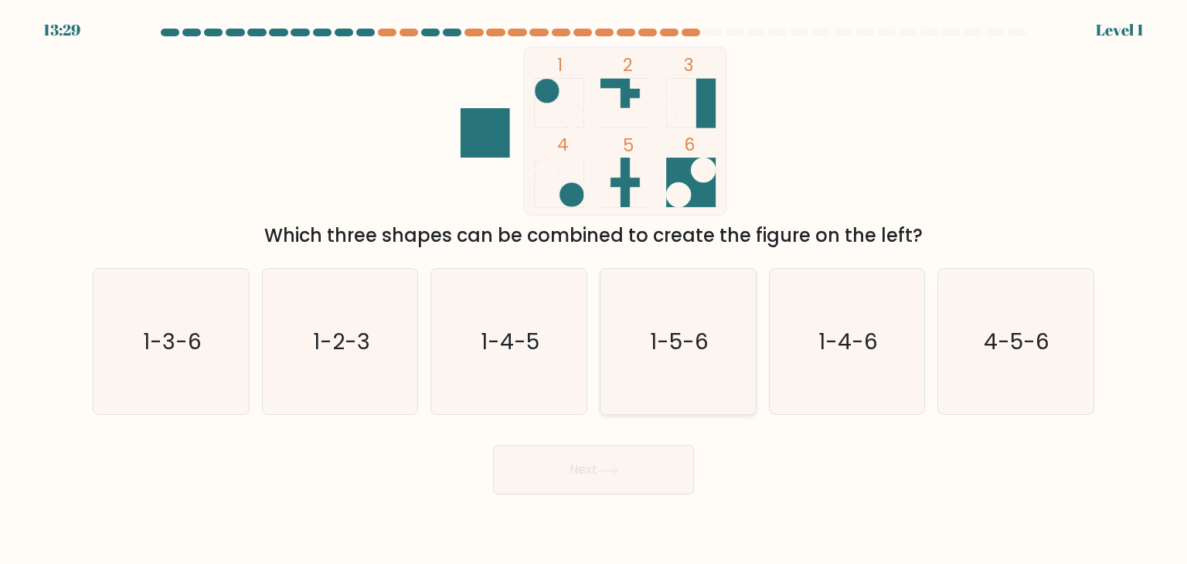
click at [664, 379] on icon "1-5-6" at bounding box center [677, 341] width 145 height 145
click at [594, 290] on input "d. 1-5-6" at bounding box center [593, 286] width 1 height 8
radio input "true"
click at [630, 482] on button "Next" at bounding box center [593, 469] width 201 height 49
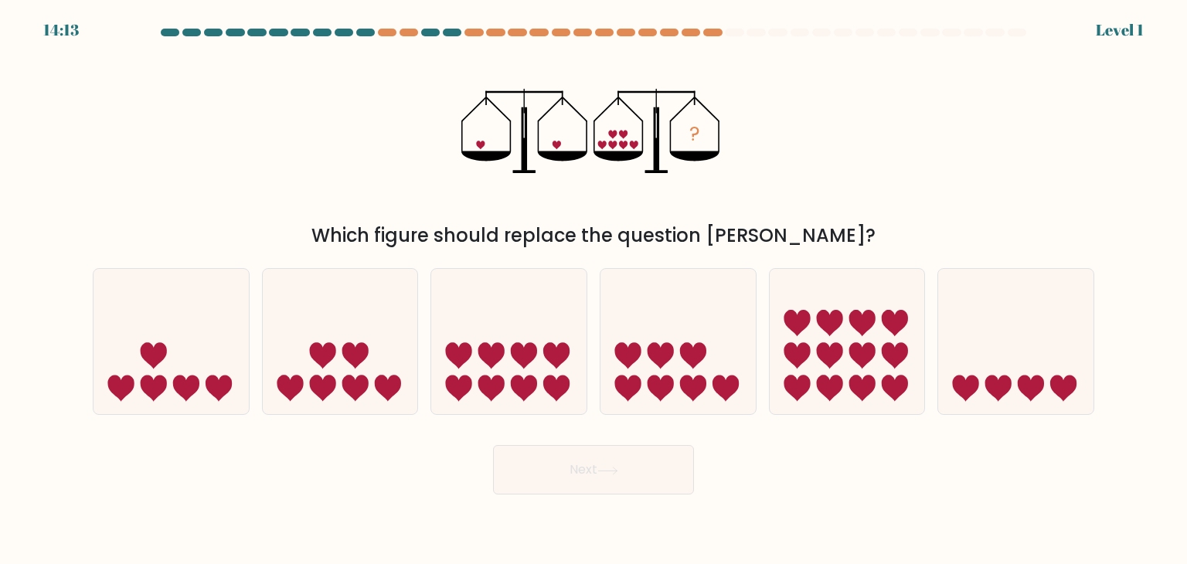
click at [678, 379] on icon at bounding box center [677, 341] width 155 height 128
click at [594, 290] on input "d." at bounding box center [593, 286] width 1 height 8
radio input "true"
click at [640, 476] on button "Next" at bounding box center [593, 469] width 201 height 49
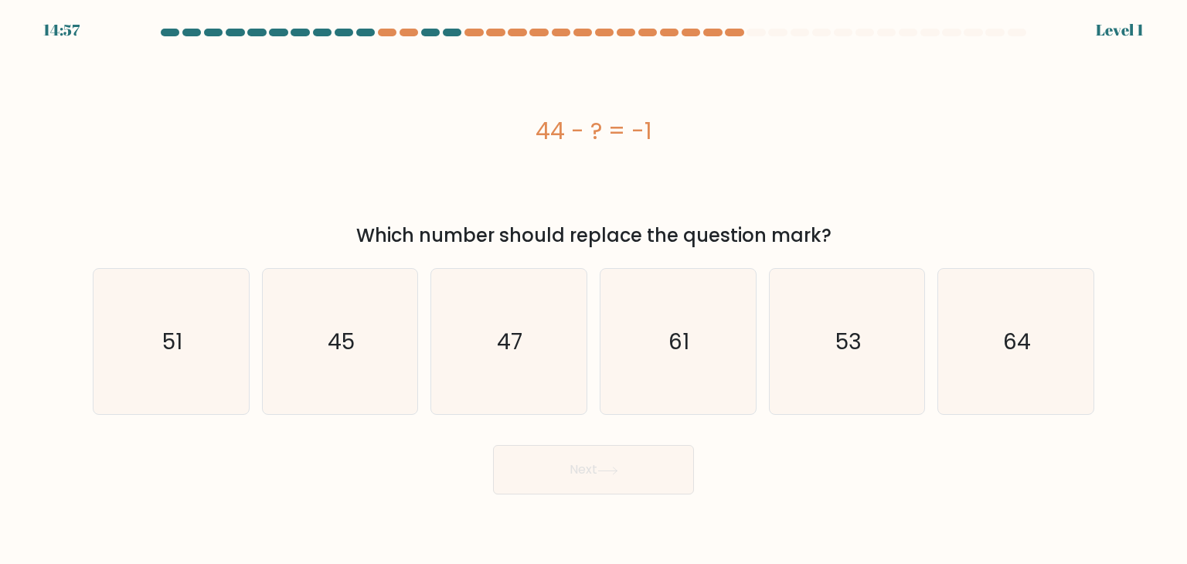
click at [671, 406] on icon "61" at bounding box center [677, 341] width 145 height 145
click at [594, 290] on input "d. 61" at bounding box center [593, 286] width 1 height 8
radio input "true"
drag, startPoint x: 657, startPoint y: 452, endPoint x: 668, endPoint y: 403, distance: 49.9
click at [658, 443] on div "Next" at bounding box center [593, 463] width 1020 height 61
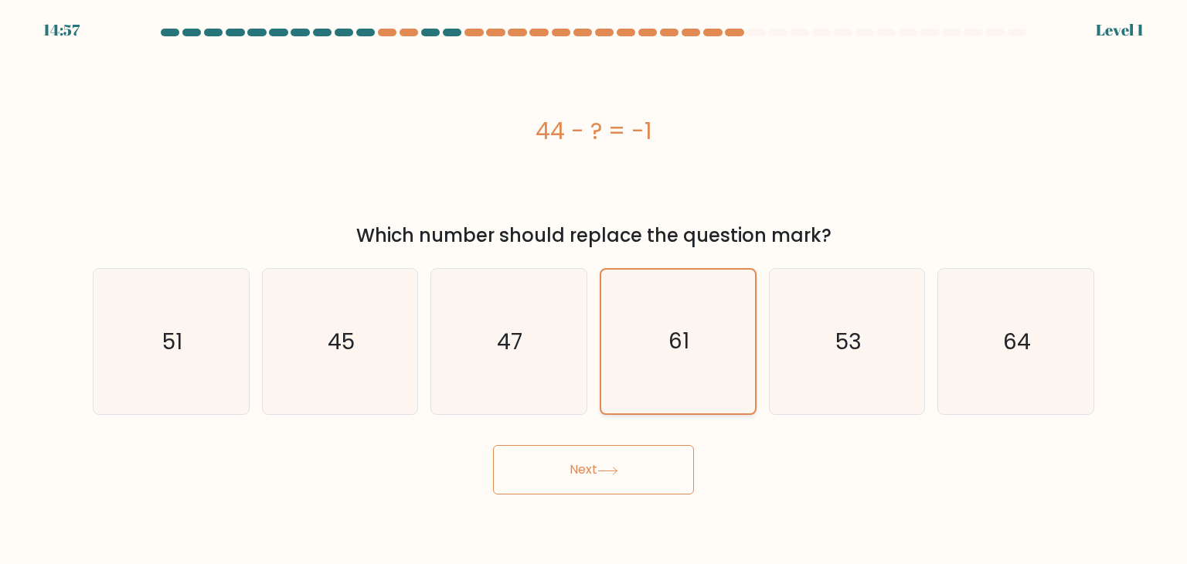
click at [678, 372] on icon "61" at bounding box center [678, 342] width 144 height 144
click at [594, 290] on input "d. 61" at bounding box center [593, 286] width 1 height 8
click at [630, 458] on button "Next" at bounding box center [593, 469] width 201 height 49
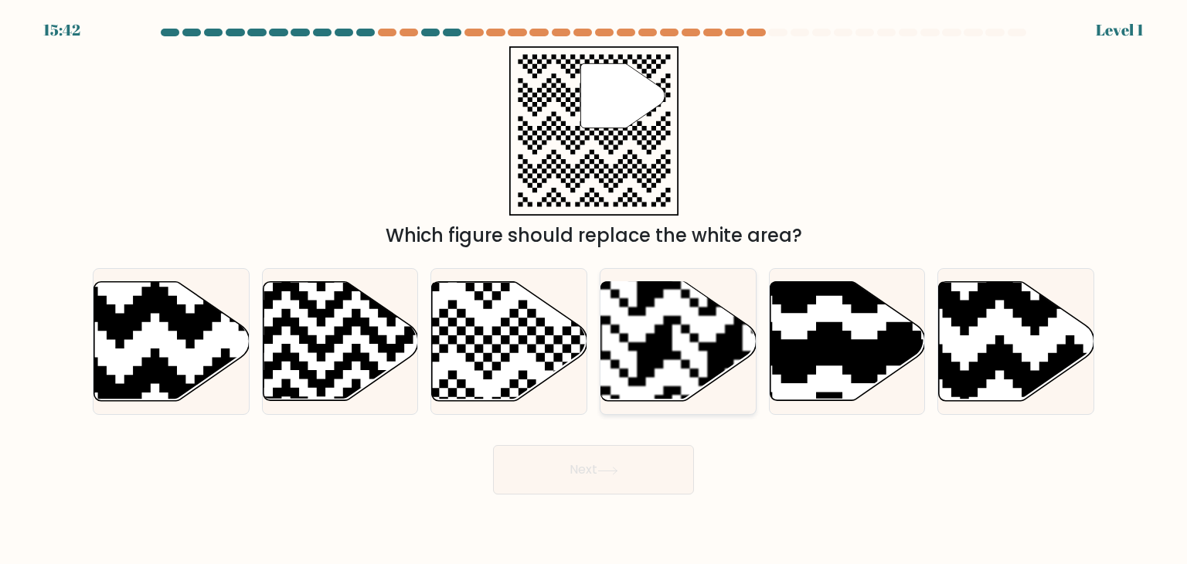
click at [665, 378] on rect at bounding box center [724, 280] width 281 height 281
click at [594, 290] on input "d." at bounding box center [593, 286] width 1 height 8
radio input "true"
click at [633, 478] on button "Next" at bounding box center [593, 469] width 201 height 49
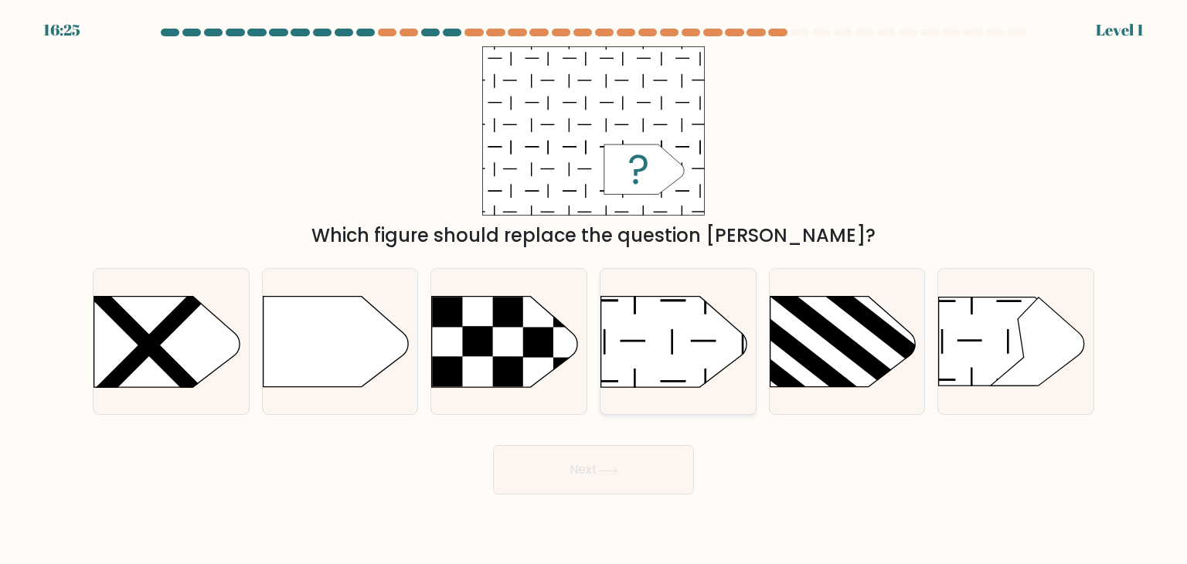
click at [652, 373] on icon at bounding box center [673, 342] width 145 height 90
click at [594, 290] on input "d." at bounding box center [593, 286] width 1 height 8
radio input "true"
click at [618, 472] on icon at bounding box center [607, 471] width 21 height 8
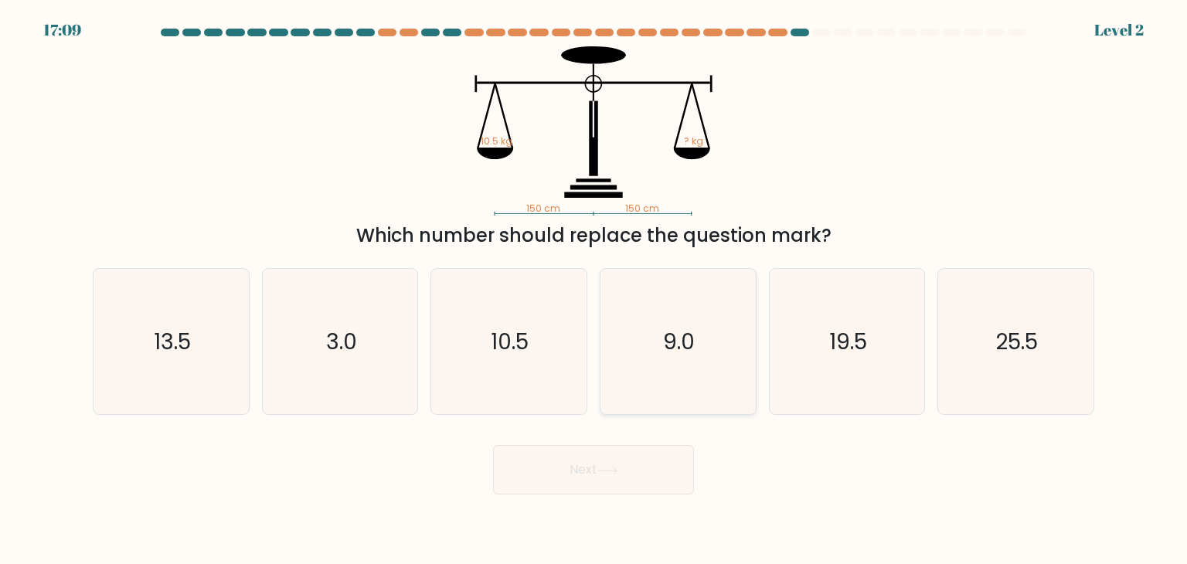
click at [660, 359] on icon "9.0" at bounding box center [677, 341] width 145 height 145
click at [594, 290] on input "d. 9.0" at bounding box center [593, 286] width 1 height 8
radio input "true"
click at [615, 470] on icon at bounding box center [607, 470] width 19 height 7
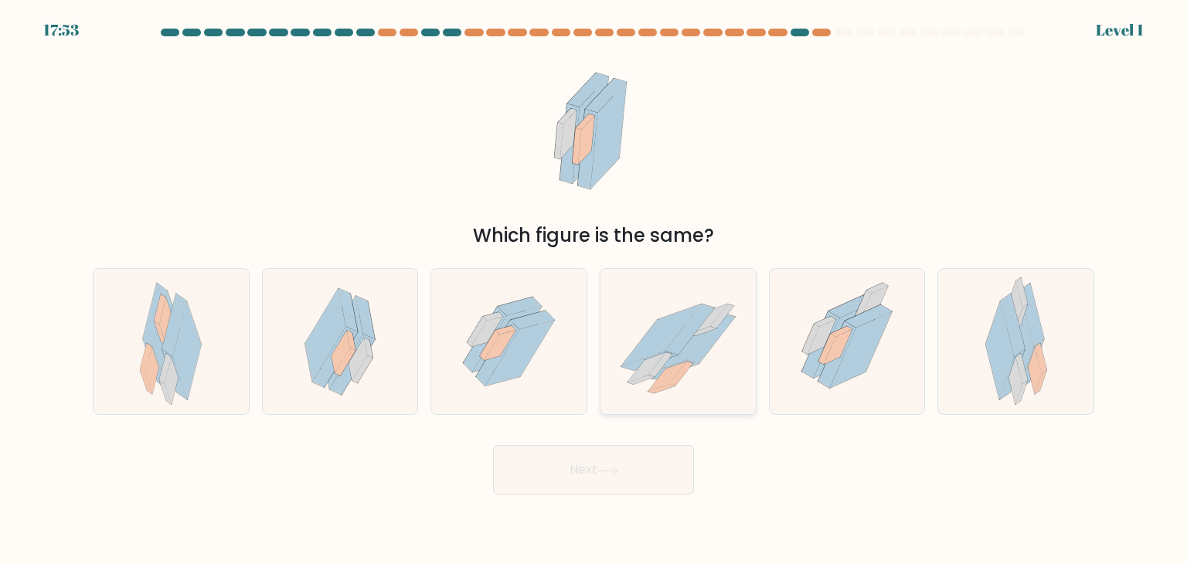
click at [692, 362] on icon at bounding box center [680, 374] width 23 height 24
click at [594, 290] on input "d." at bounding box center [593, 286] width 1 height 8
radio input "true"
click at [644, 464] on button "Next" at bounding box center [593, 469] width 201 height 49
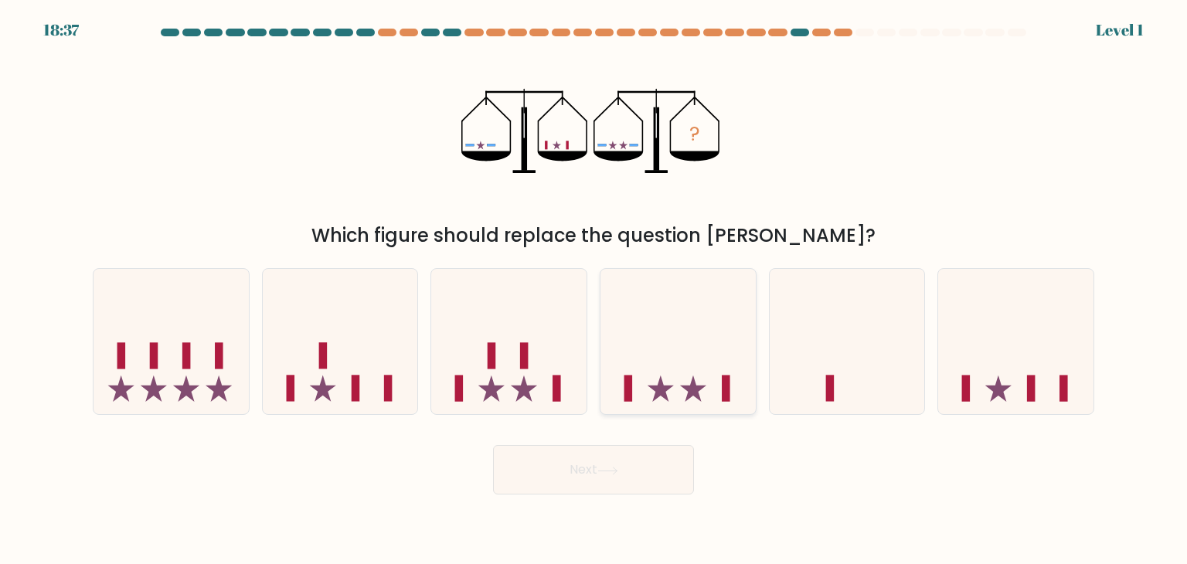
click at [674, 378] on icon at bounding box center [677, 341] width 155 height 128
click at [594, 290] on input "d." at bounding box center [593, 286] width 1 height 8
radio input "true"
click at [632, 477] on button "Next" at bounding box center [593, 469] width 201 height 49
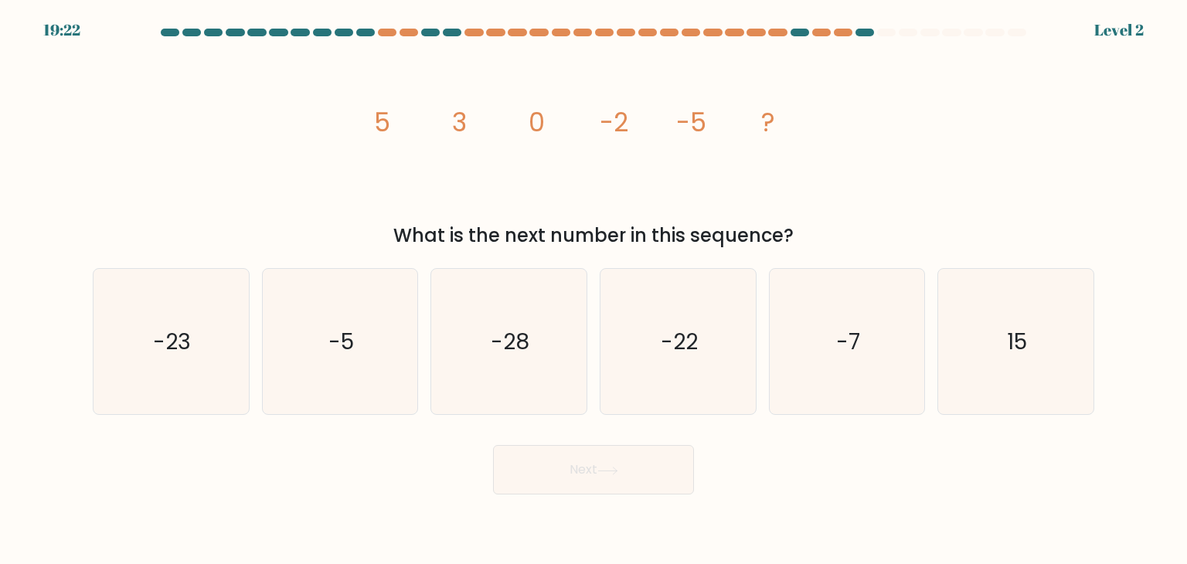
click at [667, 378] on icon "-22" at bounding box center [677, 341] width 145 height 145
click at [594, 290] on input "d. -22" at bounding box center [593, 286] width 1 height 8
radio input "true"
click at [623, 467] on button "Next" at bounding box center [593, 469] width 201 height 49
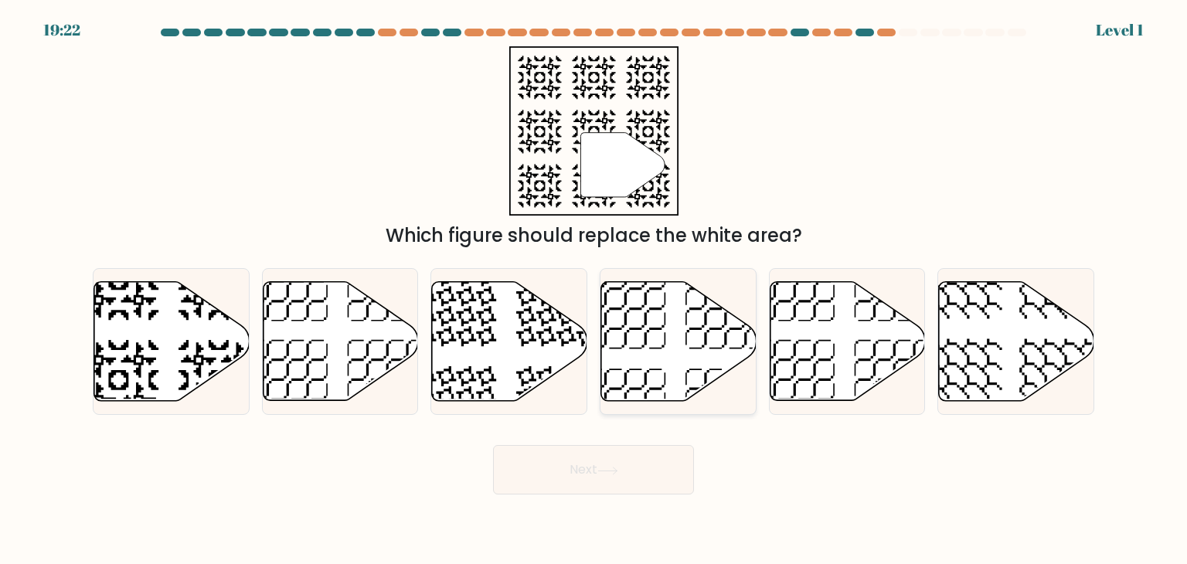
click at [655, 376] on icon at bounding box center [678, 341] width 155 height 119
click at [594, 290] on input "d." at bounding box center [593, 286] width 1 height 8
radio input "true"
click at [611, 477] on button "Next" at bounding box center [593, 469] width 201 height 49
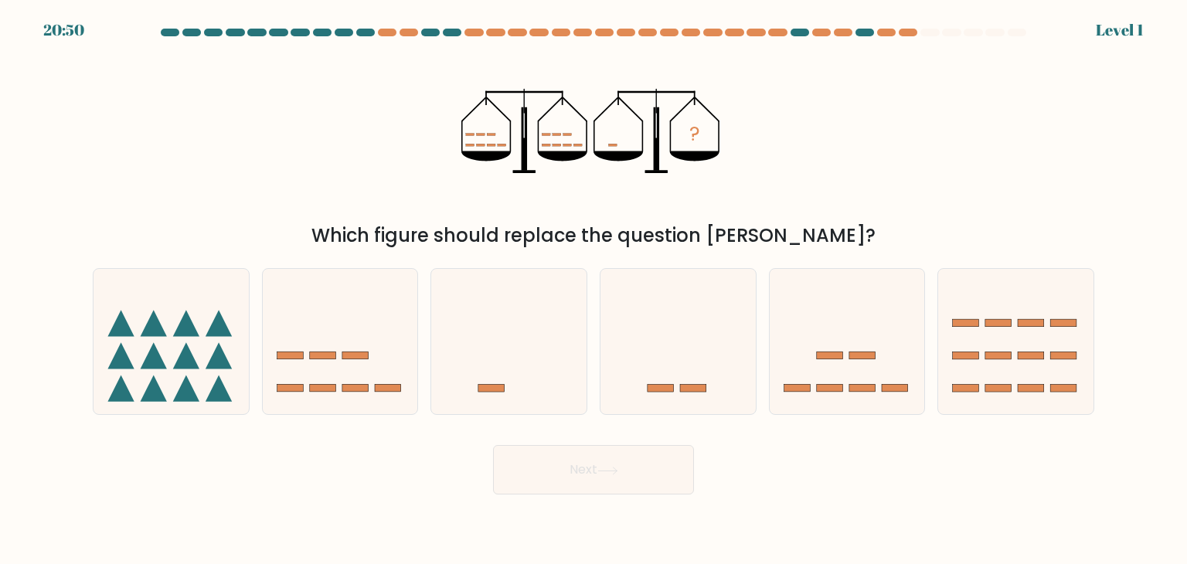
click at [656, 379] on icon at bounding box center [677, 341] width 155 height 128
click at [594, 290] on input "d." at bounding box center [593, 286] width 1 height 8
radio input "true"
click at [616, 478] on button "Next" at bounding box center [593, 469] width 201 height 49
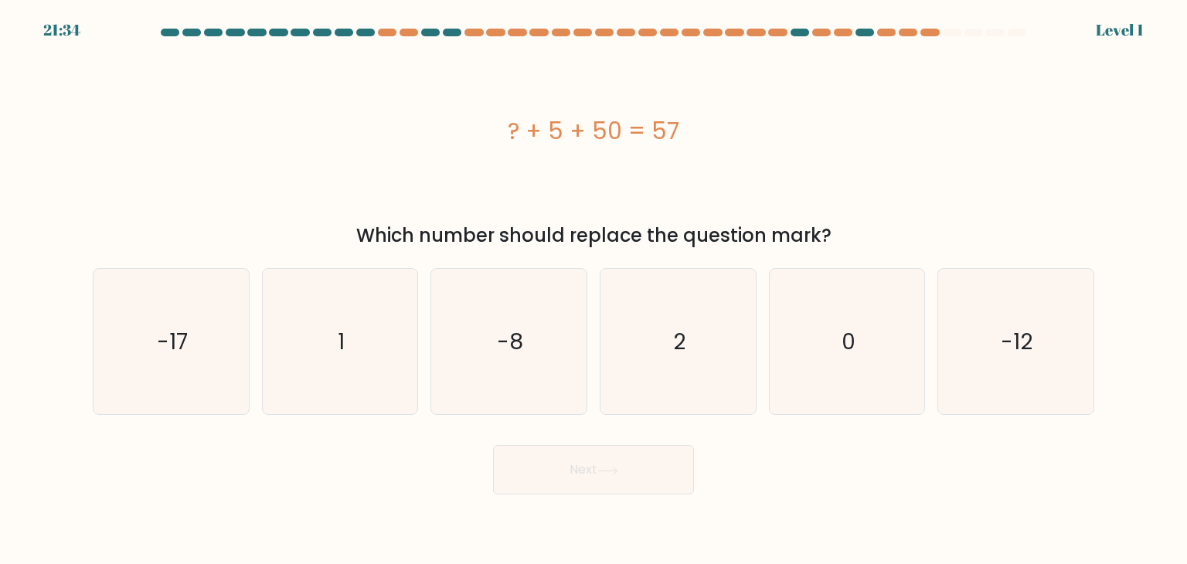
click at [635, 387] on icon "2" at bounding box center [677, 341] width 145 height 145
click at [594, 290] on input "d. 2" at bounding box center [593, 286] width 1 height 8
radio input "true"
click at [602, 466] on button "Next" at bounding box center [593, 469] width 201 height 49
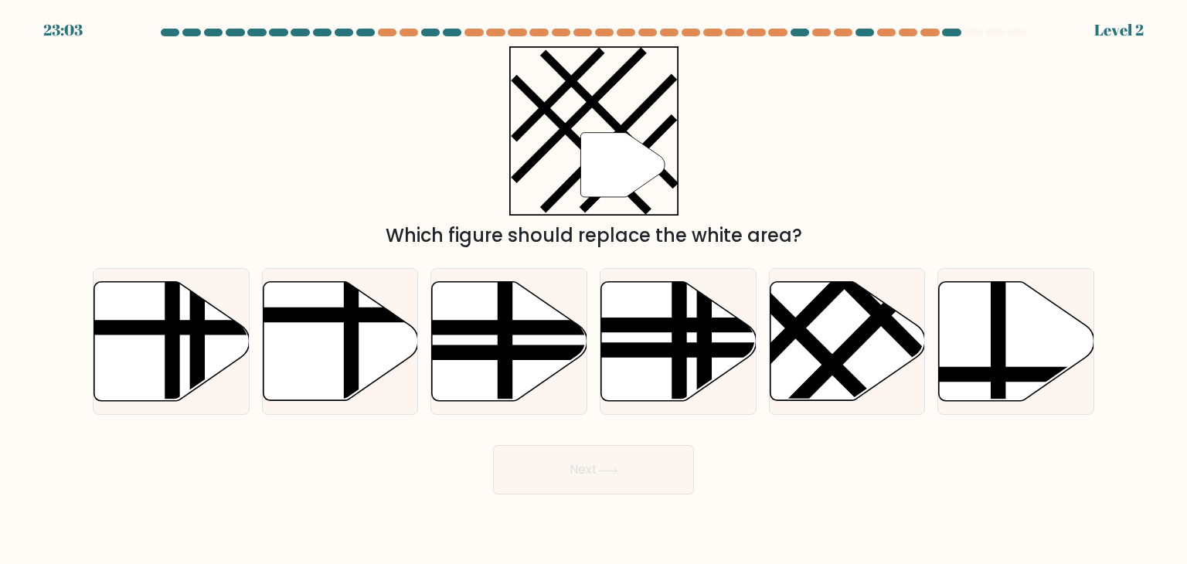
click at [637, 375] on icon at bounding box center [678, 341] width 155 height 119
click at [594, 290] on input "d." at bounding box center [593, 286] width 1 height 8
radio input "true"
drag, startPoint x: 603, startPoint y: 460, endPoint x: 621, endPoint y: 418, distance: 45.7
click at [603, 460] on button "Next" at bounding box center [593, 469] width 201 height 49
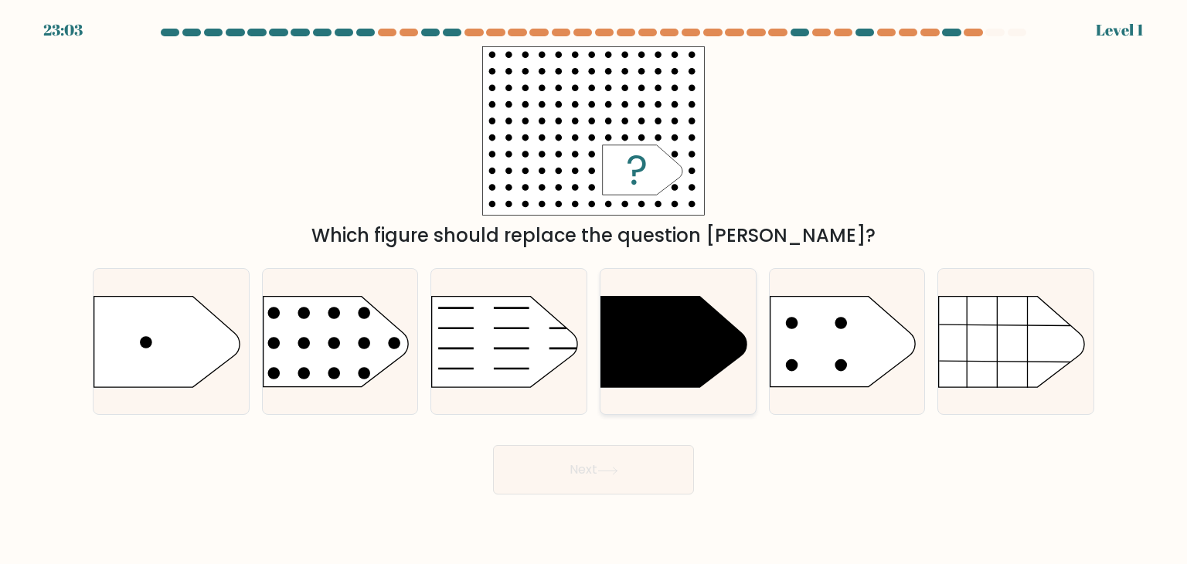
click at [653, 365] on icon at bounding box center [673, 342] width 145 height 90
click at [594, 290] on input "d." at bounding box center [593, 286] width 1 height 8
radio input "true"
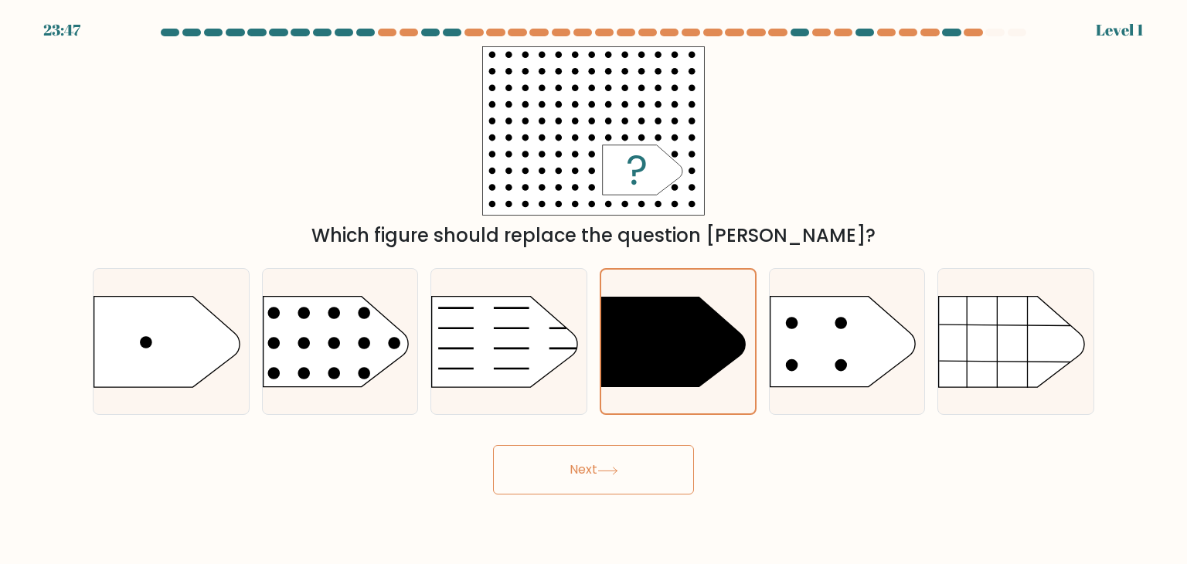
click at [629, 447] on button "Next" at bounding box center [593, 469] width 201 height 49
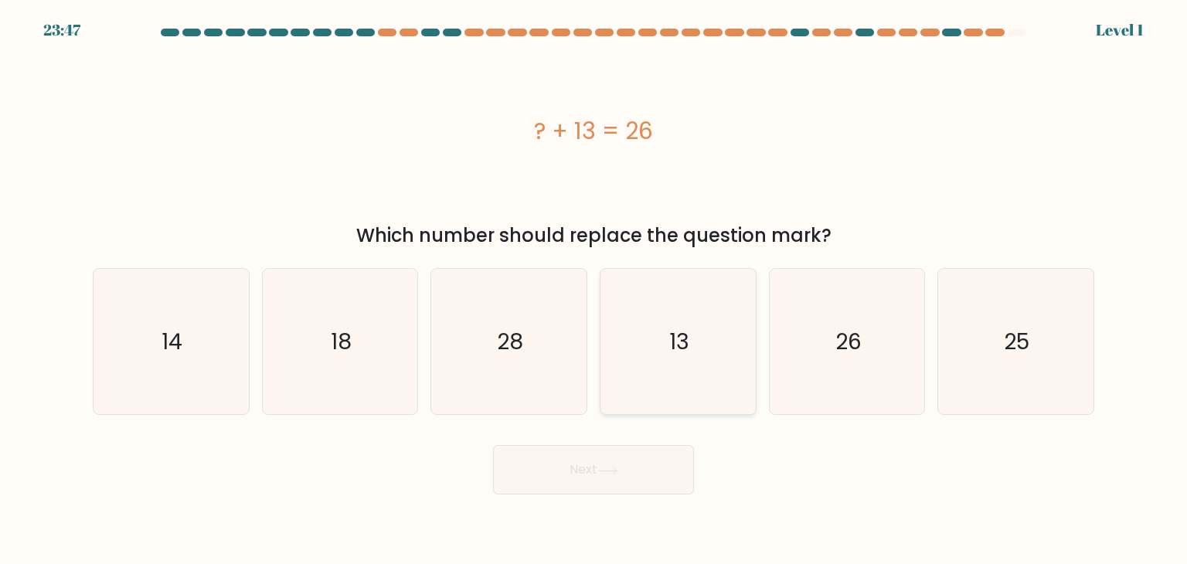
click at [668, 384] on icon "13" at bounding box center [677, 341] width 145 height 145
click at [594, 290] on input "d. 13" at bounding box center [593, 286] width 1 height 8
radio input "true"
click at [630, 464] on button "Next" at bounding box center [593, 469] width 201 height 49
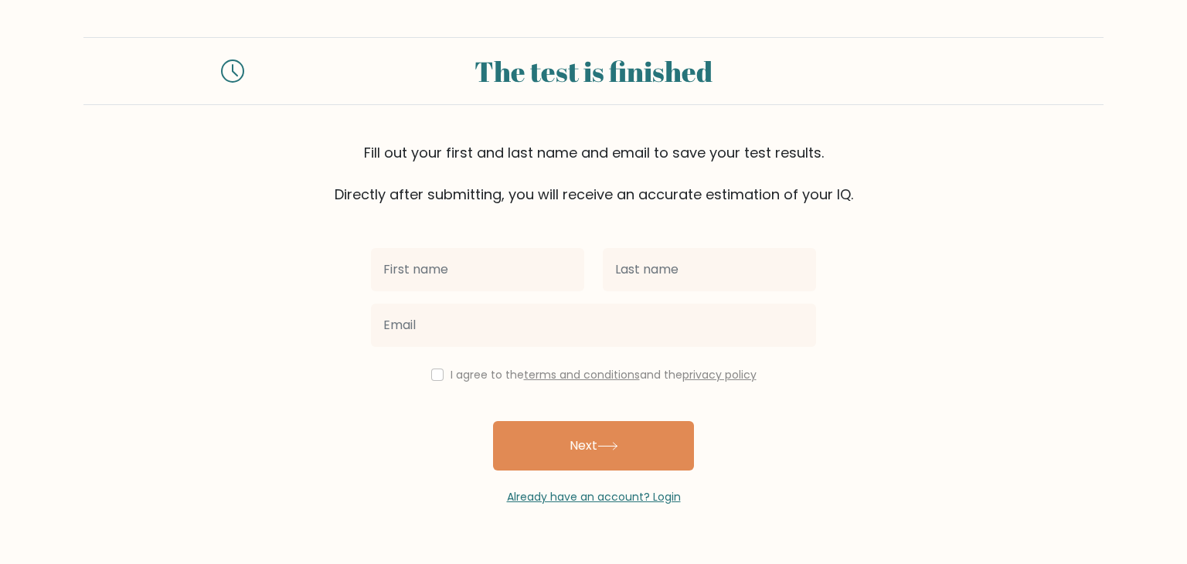
click at [559, 418] on div "I agree to the terms and conditions and the privacy policy Next Already have an…" at bounding box center [594, 355] width 464 height 301
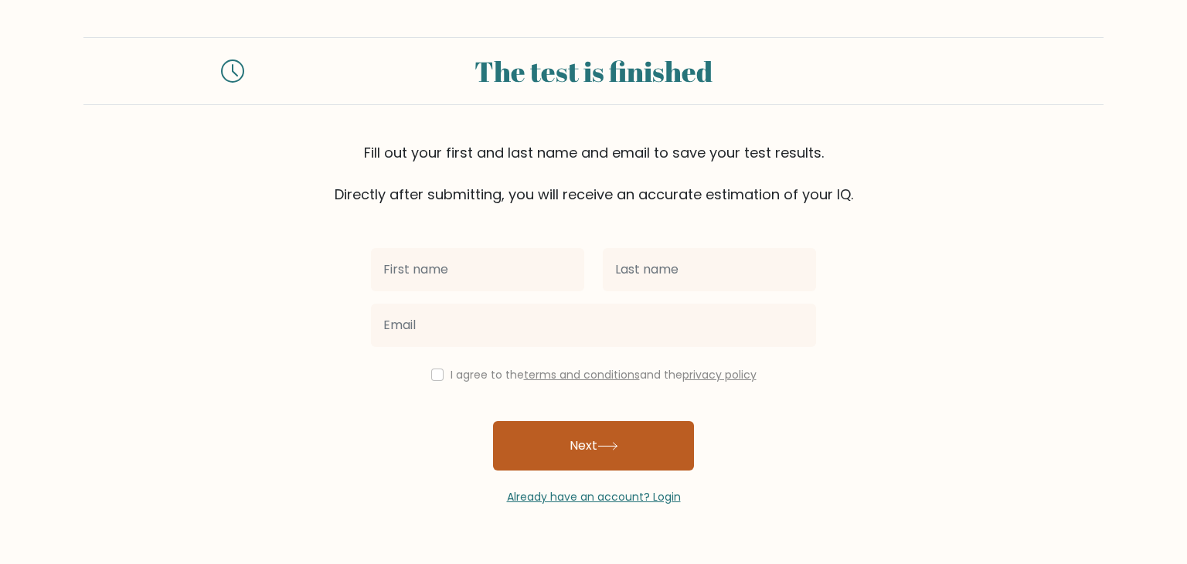
click at [565, 430] on button "Next" at bounding box center [593, 445] width 201 height 49
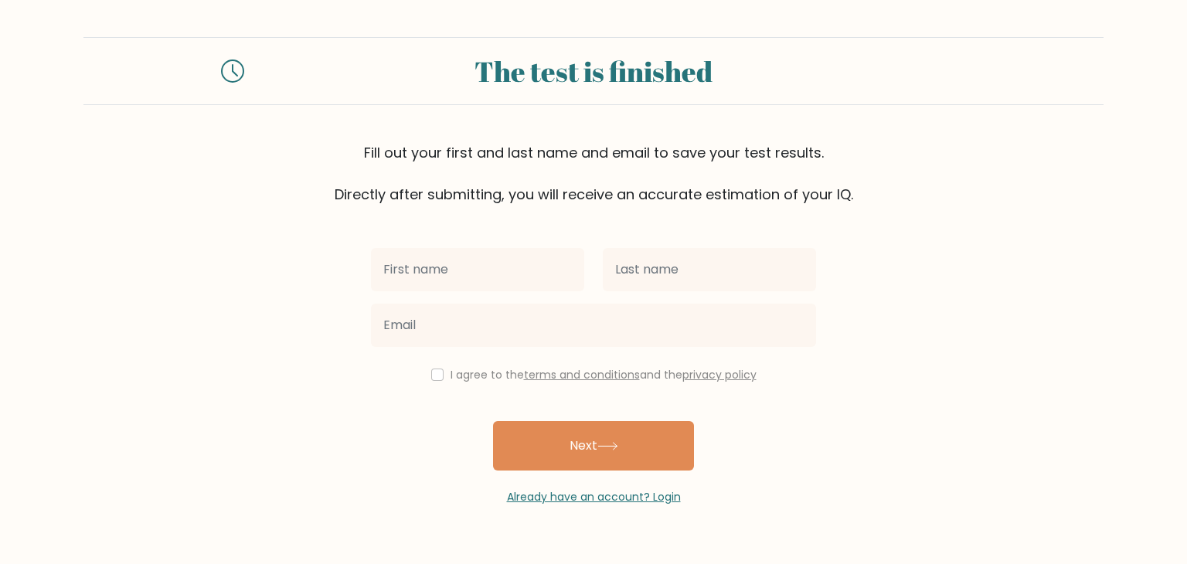
click at [279, 384] on form "The test is finished Fill out your first and last name and email to save your t…" at bounding box center [593, 271] width 1187 height 468
